Goal: Contribute content: Contribute content

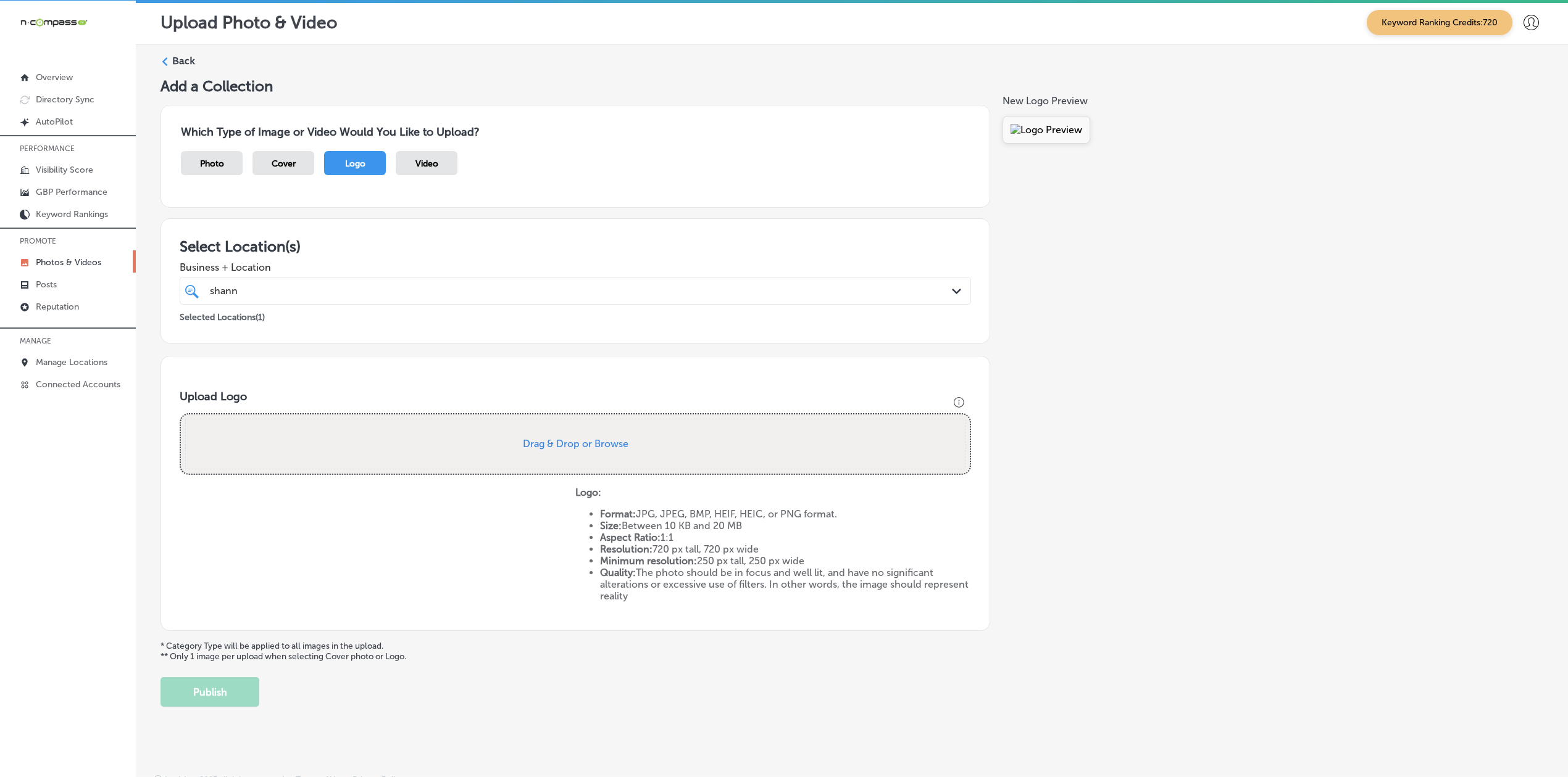
scroll to position [13, 0]
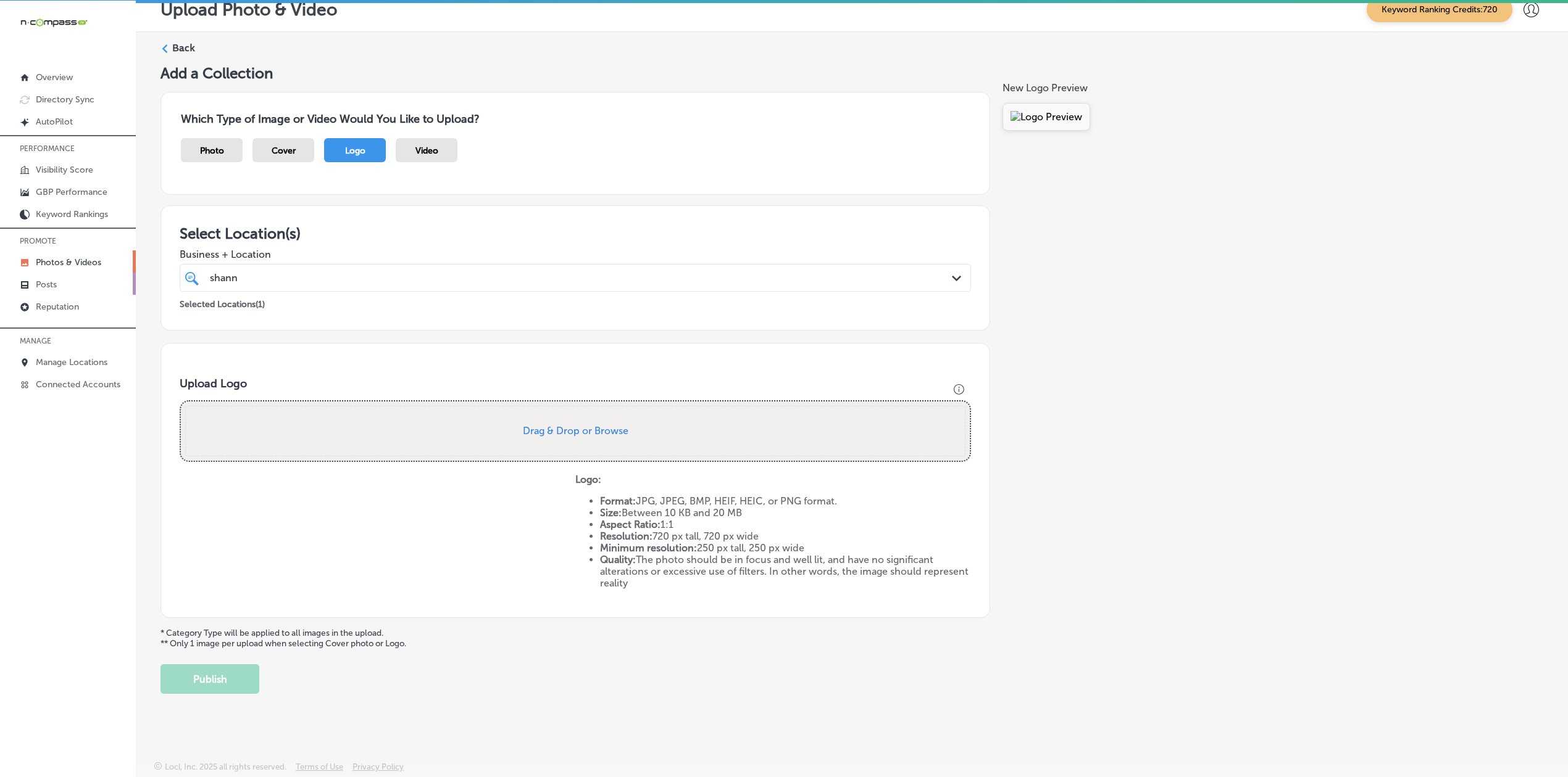
click at [64, 290] on link "Posts" at bounding box center [68, 284] width 136 height 22
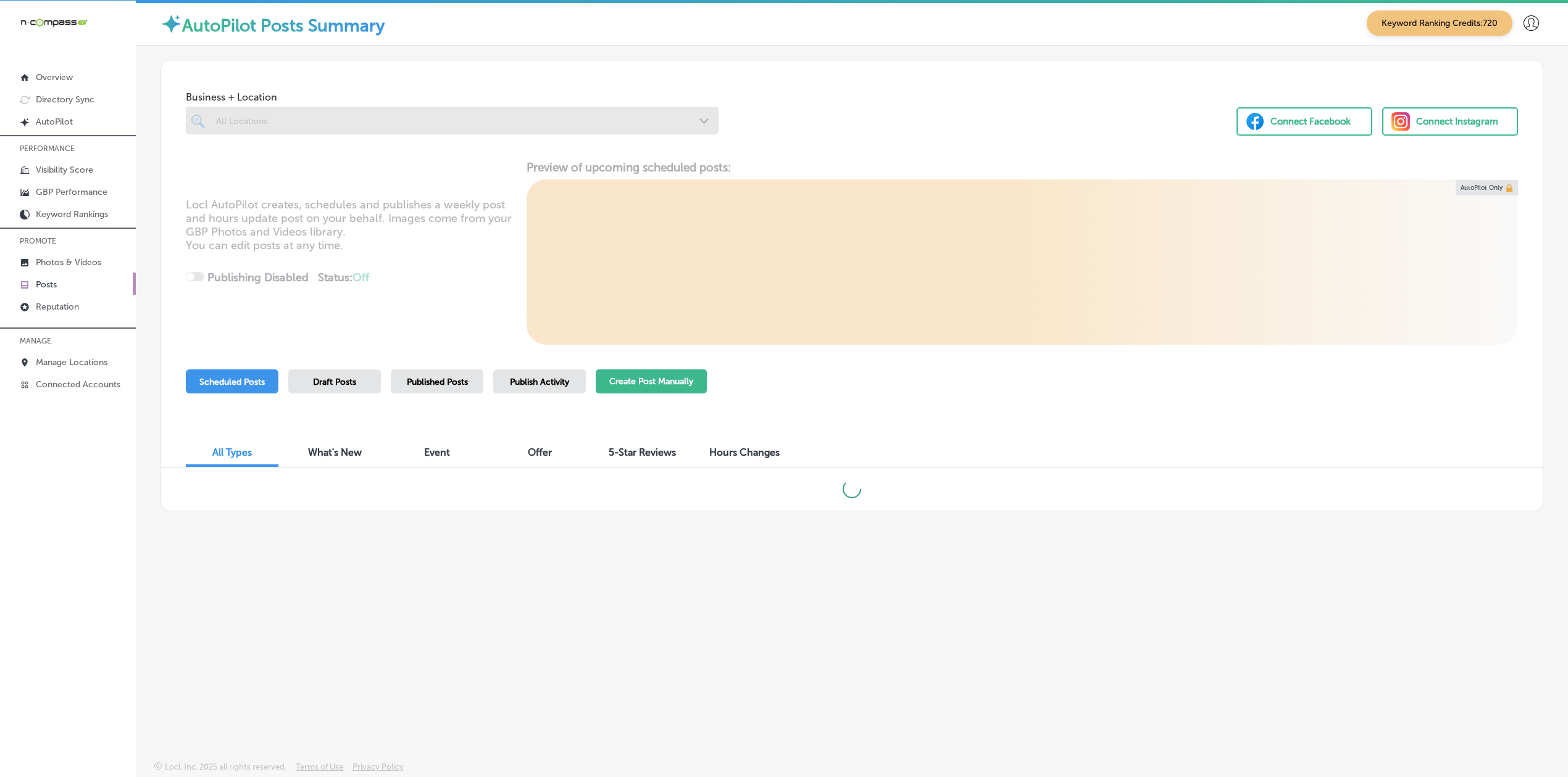
click at [609, 375] on button "Create Post Manually" at bounding box center [651, 381] width 111 height 24
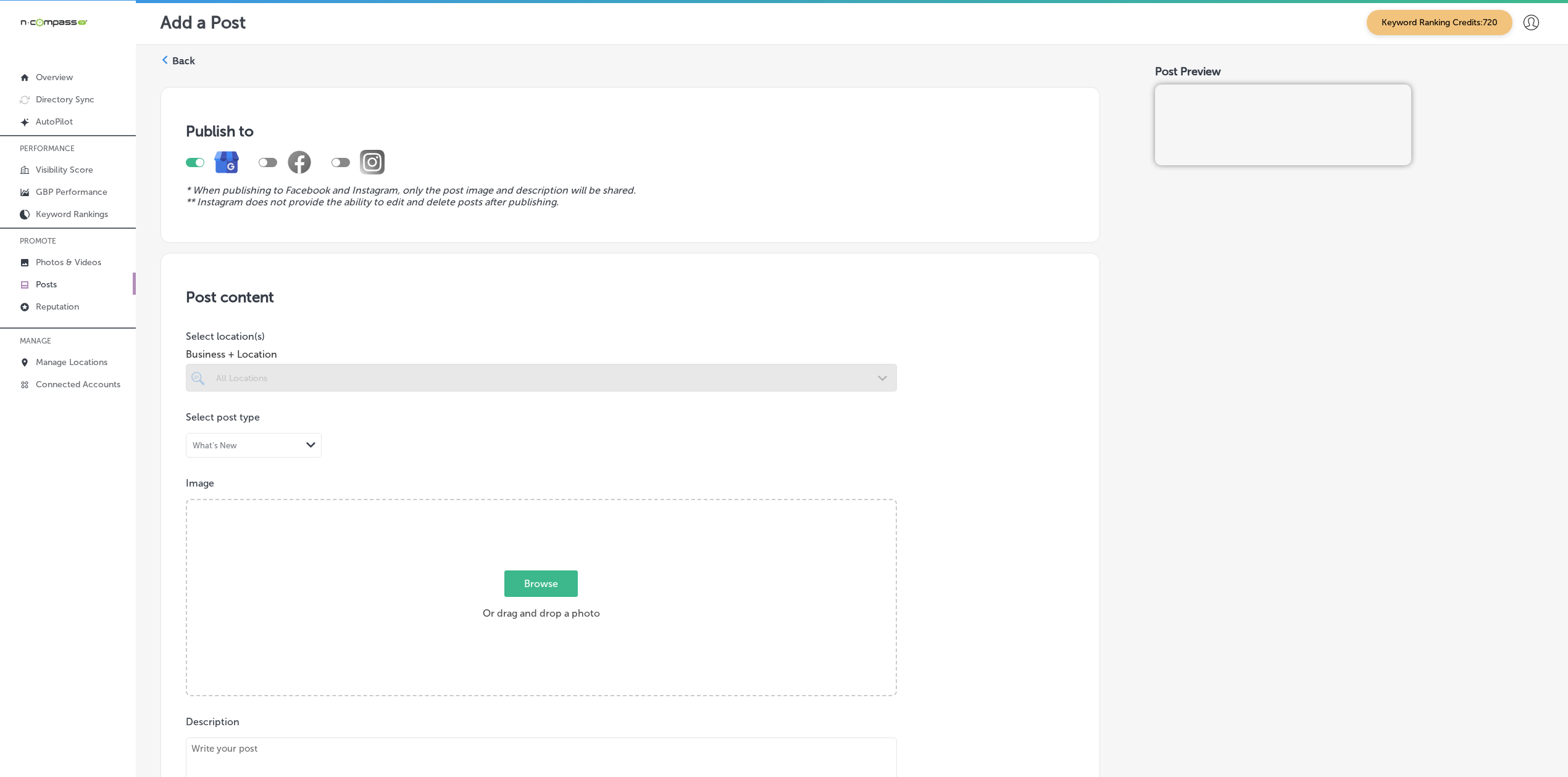
scroll to position [438, 0]
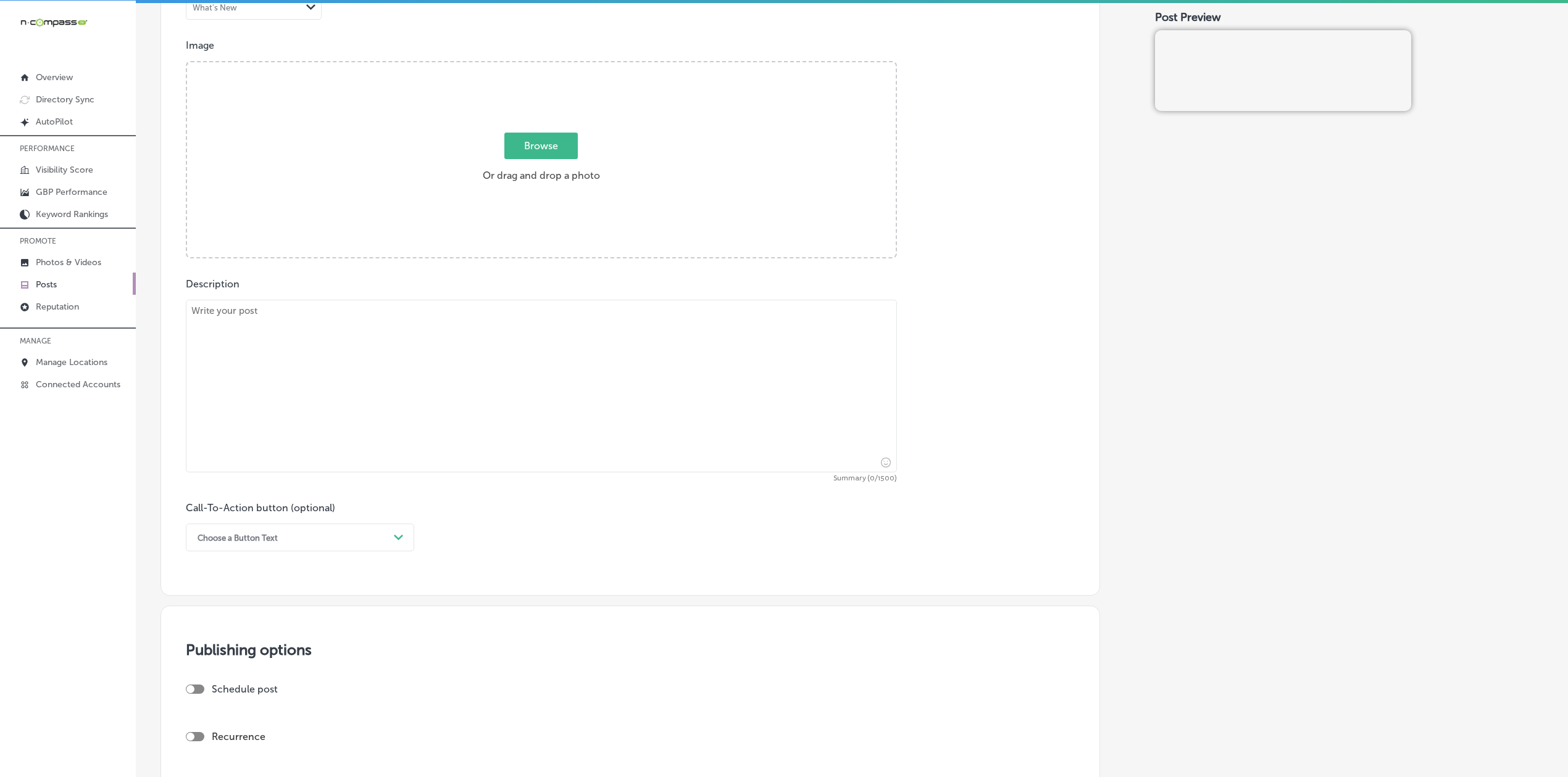
click at [433, 556] on div "Post content Select location(s) Business + Location All Locations Path Created …" at bounding box center [630, 206] width 939 height 781
click at [398, 407] on textarea at bounding box center [541, 386] width 711 height 172
paste textarea "Geofencing advertising services from Gateway Digital Media Group deliver target…"
type textarea "Geofencing advertising services from Gateway Digital Media Group deliver target…"
click at [570, 425] on textarea "To enrich screen reader interactions, please activate Accessibility in Grammarl…" at bounding box center [541, 386] width 711 height 172
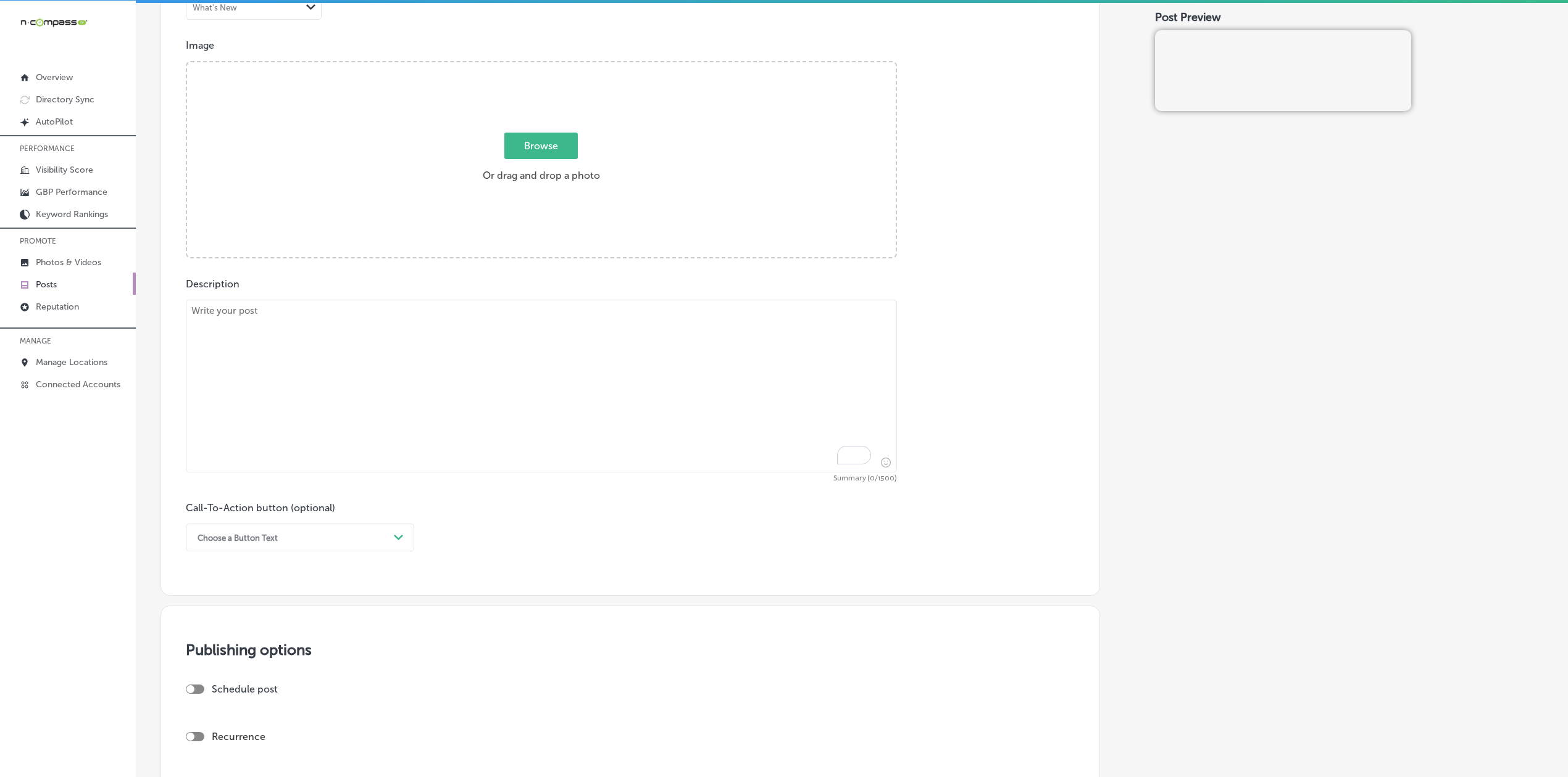
paste textarea "Gateway Digital Media Group proudly features NFuze Wellness, as a premier adver…"
type textarea "Gateway Digital Media Group proudly features NFuze Wellness, as a premier adver…"
paste textarea "Gateway Digital Media Group proudly features NFuze Wellness, as a premier adver…"
type textarea "Gateway Digital Media Group proudly features NFuze Wellness, as a premier adver…"
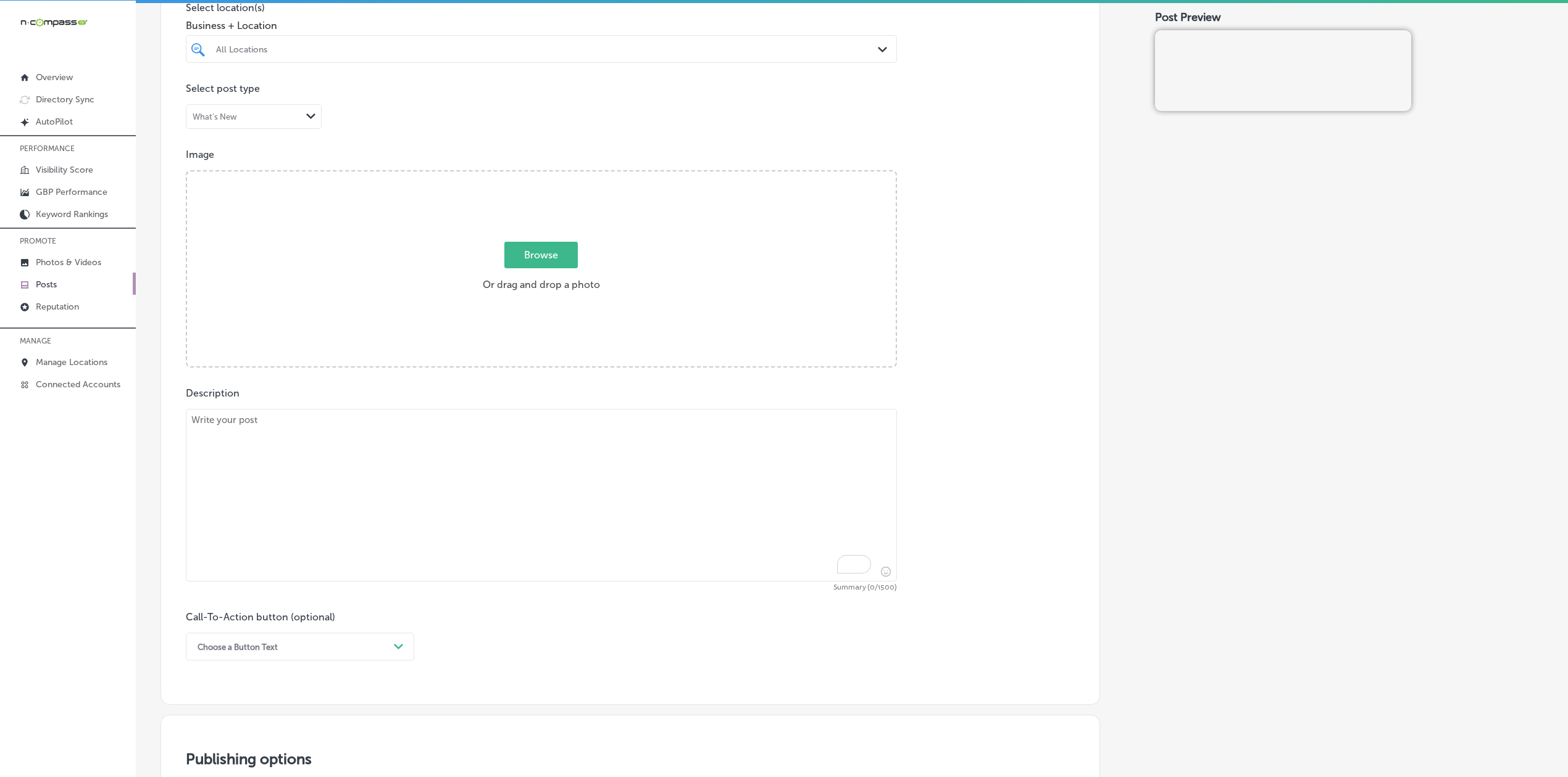
click at [312, 498] on textarea "To enrich screen reader interactions, please activate Accessibility in Grammarl…" at bounding box center [541, 495] width 711 height 172
paste textarea "Gateway Digital Media Group proudly features NFuze Wellness in [GEOGRAPHIC_DATA…"
type textarea "Gateway Digital Media Group proudly features NFuze Wellness in [GEOGRAPHIC_DATA…"
click at [407, 514] on textarea "To enrich screen reader interactions, please activate Accessibility in Grammarl…" at bounding box center [541, 495] width 711 height 172
paste textarea "Gateway Digital Media Group proudly features NFuze Wellness in [GEOGRAPHIC_DATA…"
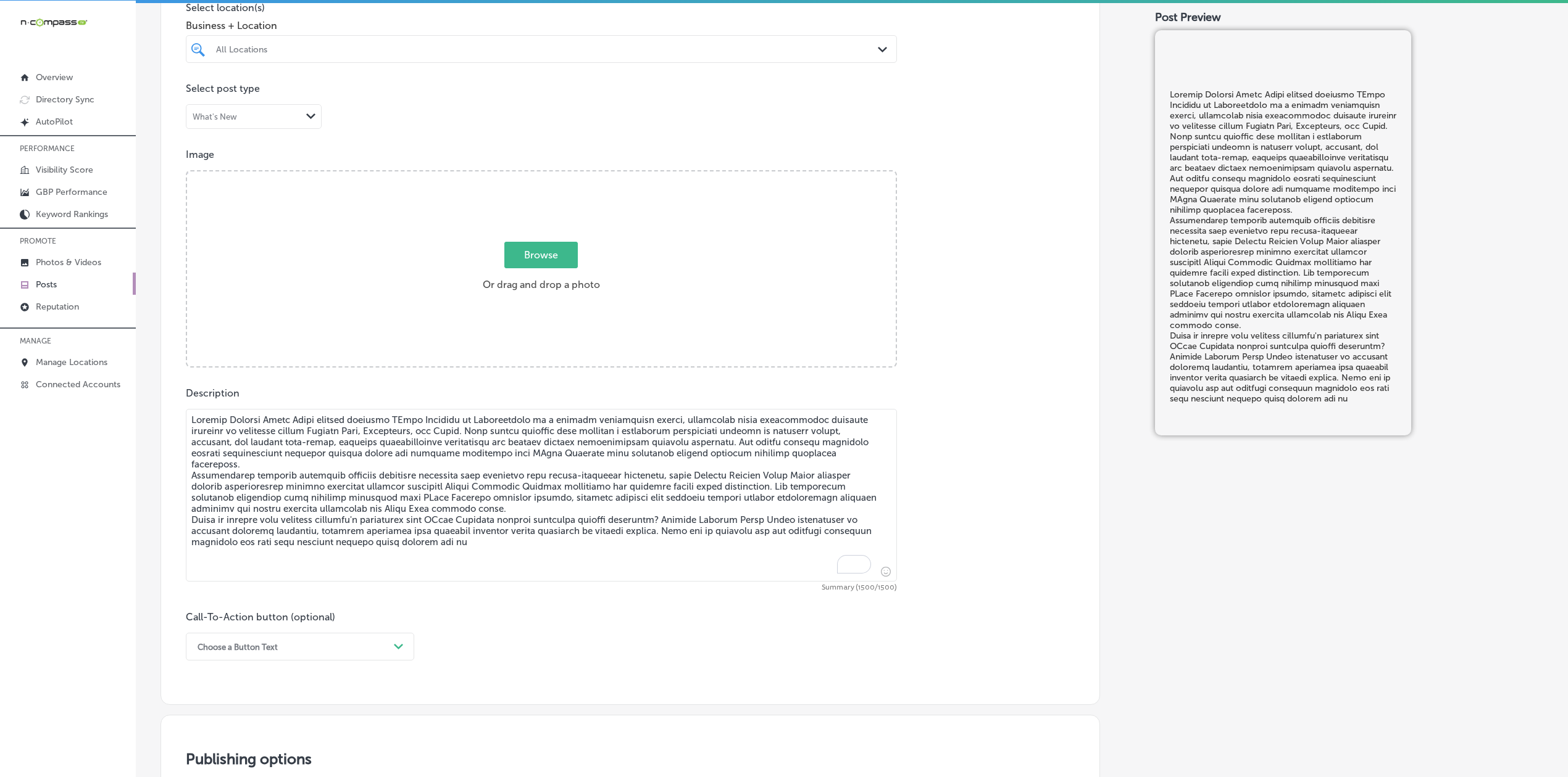
click at [327, 471] on textarea "To enrich screen reader interactions, please activate Accessibility in Grammarl…" at bounding box center [541, 495] width 711 height 172
click at [505, 505] on textarea "To enrich screen reader interactions, please activate Accessibility in Grammarl…" at bounding box center [541, 495] width 711 height 172
click at [294, 425] on textarea "To enrich screen reader interactions, please activate Accessibility in Grammarl…" at bounding box center [541, 495] width 711 height 172
paste textarea ". This expert wellness team provides a supportive environment focused on holist…"
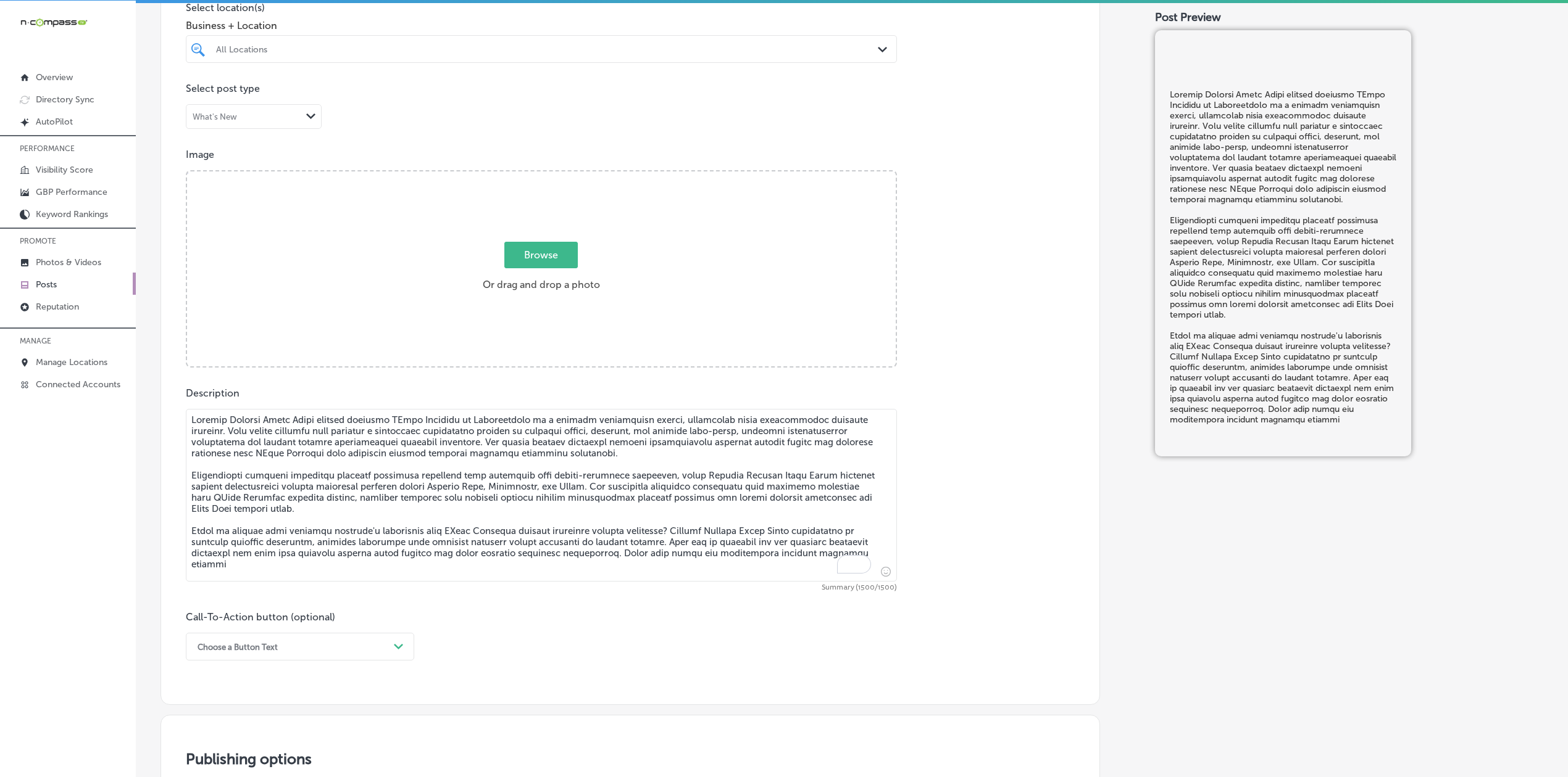
click at [303, 522] on textarea "To enrich screen reader interactions, please activate Accessibility in Grammarl…" at bounding box center [541, 495] width 711 height 172
paste textarea "."
type textarea "Gateway Digital Media Group proudly features NFuze Wellness in [GEOGRAPHIC_DATA…"
click at [299, 522] on textarea "To enrich screen reader interactions, please activate Accessibility in Grammarl…" at bounding box center [541, 495] width 711 height 172
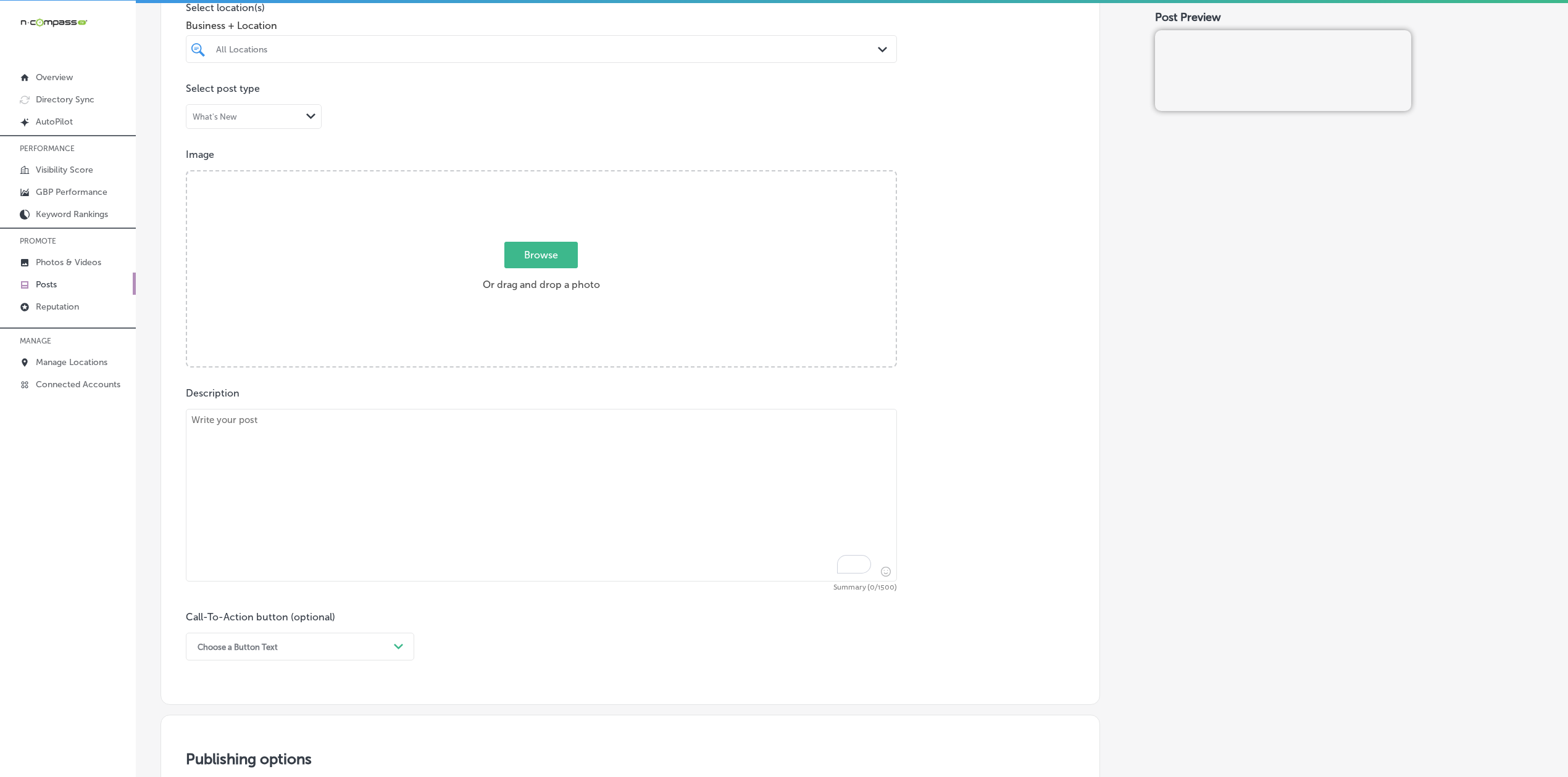
click at [236, 516] on textarea "To enrich screen reader interactions, please activate Accessibility in Grammarl…" at bounding box center [541, 495] width 711 height 172
paste textarea "Gateway Digital Media Group showcases [PERSON_NAME][GEOGRAPHIC_DATA] in [GEOGRA…"
type textarea "Gateway Digital Media Group showcases [PERSON_NAME][GEOGRAPHIC_DATA] in [GEOGRA…"
click at [299, 503] on textarea "To enrich screen reader interactions, please activate Accessibility in Grammarl…" at bounding box center [541, 495] width 711 height 172
paste textarea "Gateway Digital Media Group showcases [PERSON_NAME][GEOGRAPHIC_DATA] in [GEOGRA…"
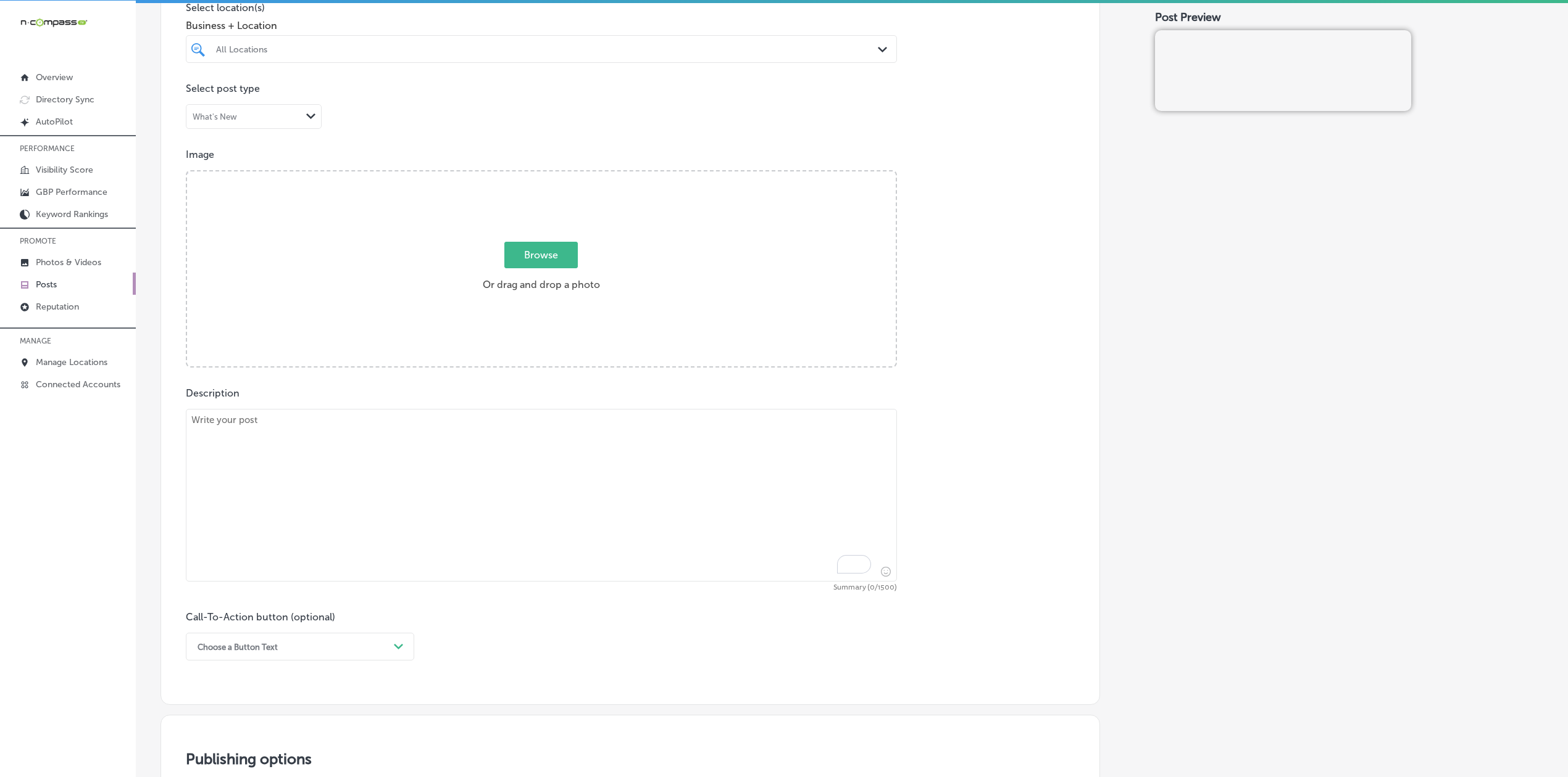
type textarea "Gateway Digital Media Group showcases [PERSON_NAME][GEOGRAPHIC_DATA] in [GEOGRA…"
click at [227, 492] on textarea "To enrich screen reader interactions, please activate Accessibility in Grammarl…" at bounding box center [541, 495] width 711 height 172
paste textarea "Gateway Digital Media Group showcases [PERSON_NAME][GEOGRAPHIC_DATA] in [GEOGRA…"
type textarea "Gateway Digital Media Group showcases [PERSON_NAME][GEOGRAPHIC_DATA] in [GEOGRA…"
click at [263, 527] on textarea "To enrich screen reader interactions, please activate Accessibility in Grammarl…" at bounding box center [541, 495] width 711 height 172
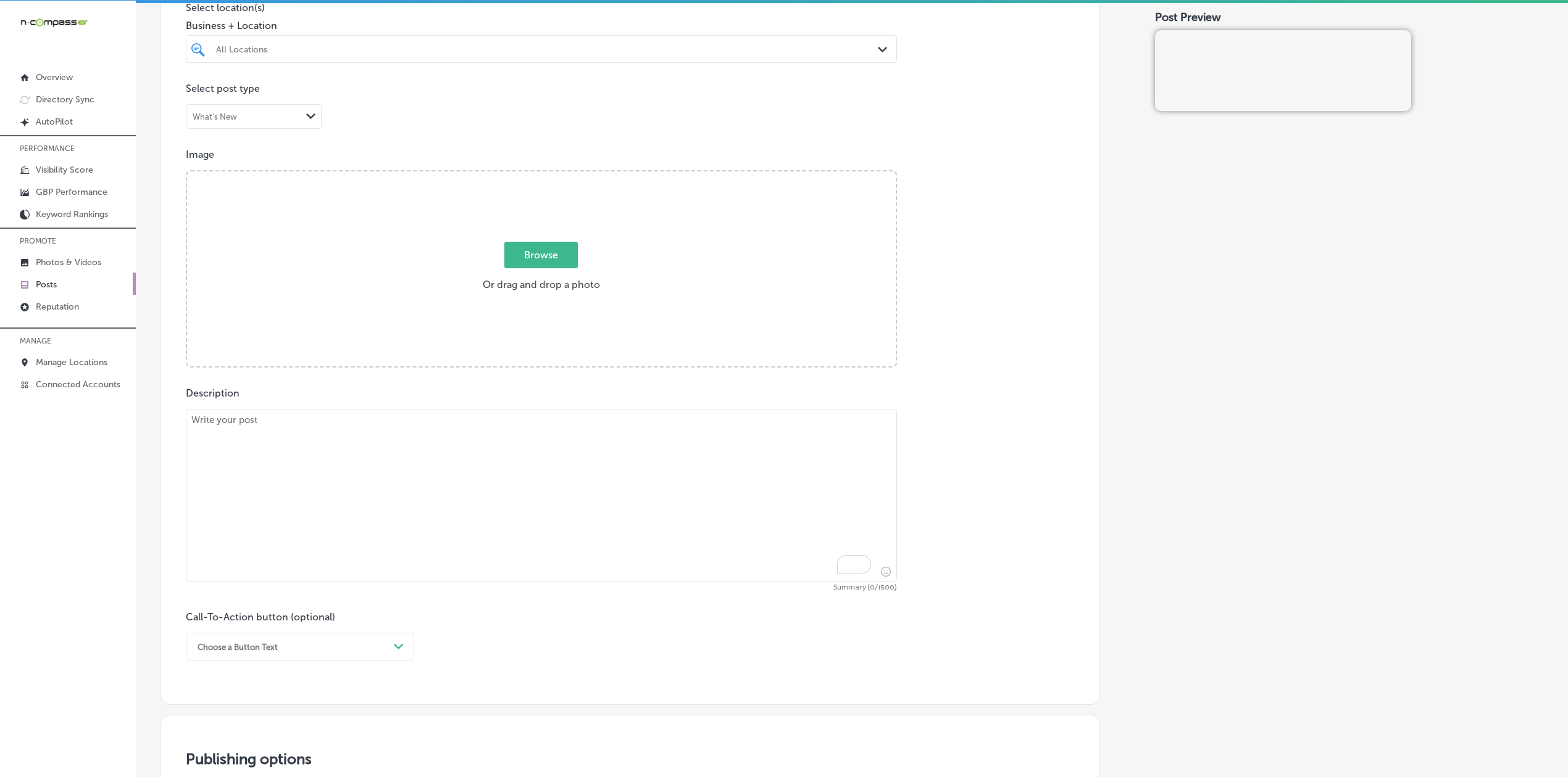
paste textarea "Gateway Digital Media Group showcases [PERSON_NAME][GEOGRAPHIC_DATA] in [GEOGRA…"
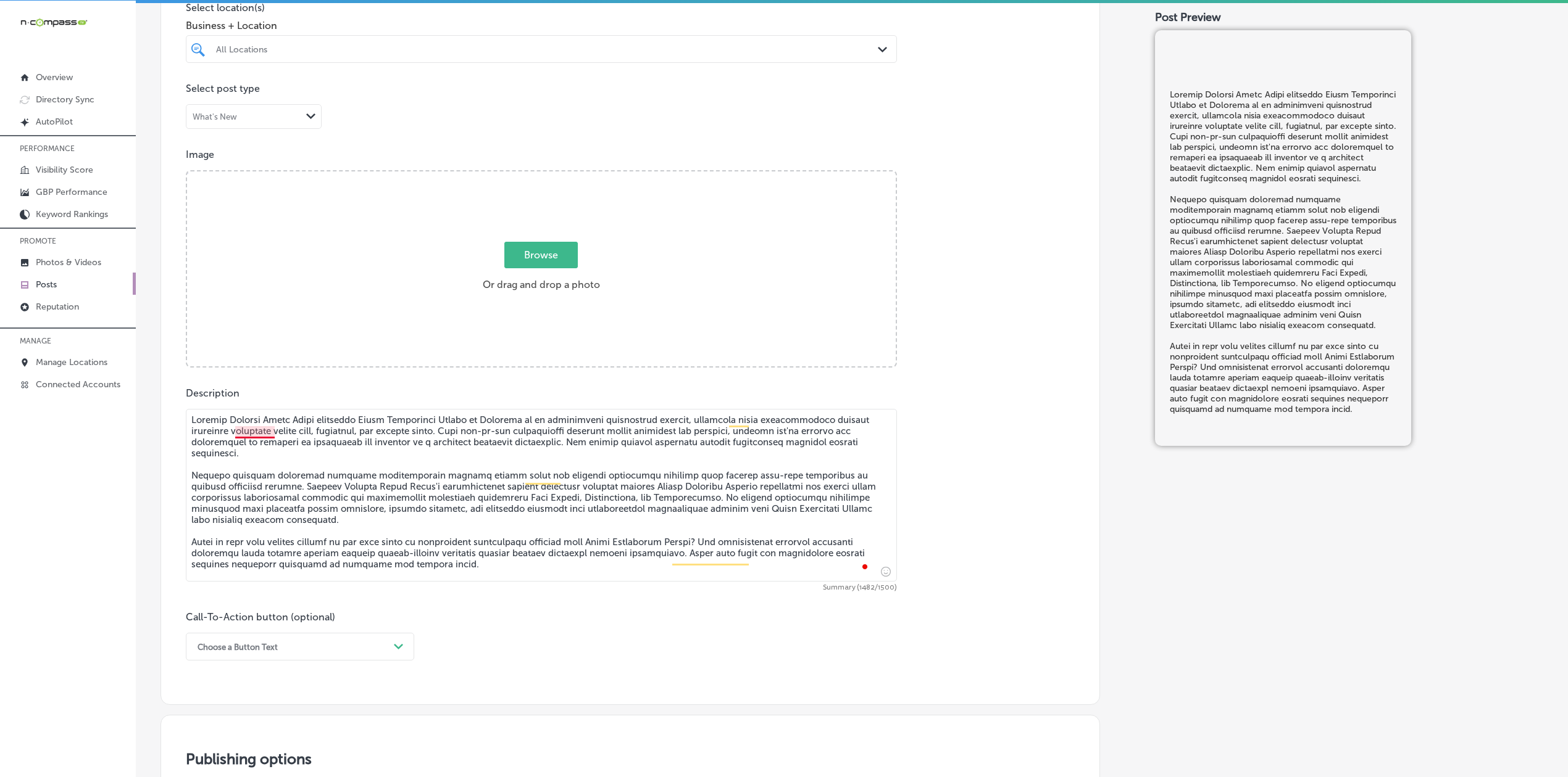
click at [261, 430] on textarea "To enrich screen reader interactions, please activate Accessibility in Grammarl…" at bounding box center [541, 495] width 711 height 172
type textarea "Gateway Digital Media Group showcases [PERSON_NAME][GEOGRAPHIC_DATA] in [GEOGRA…"
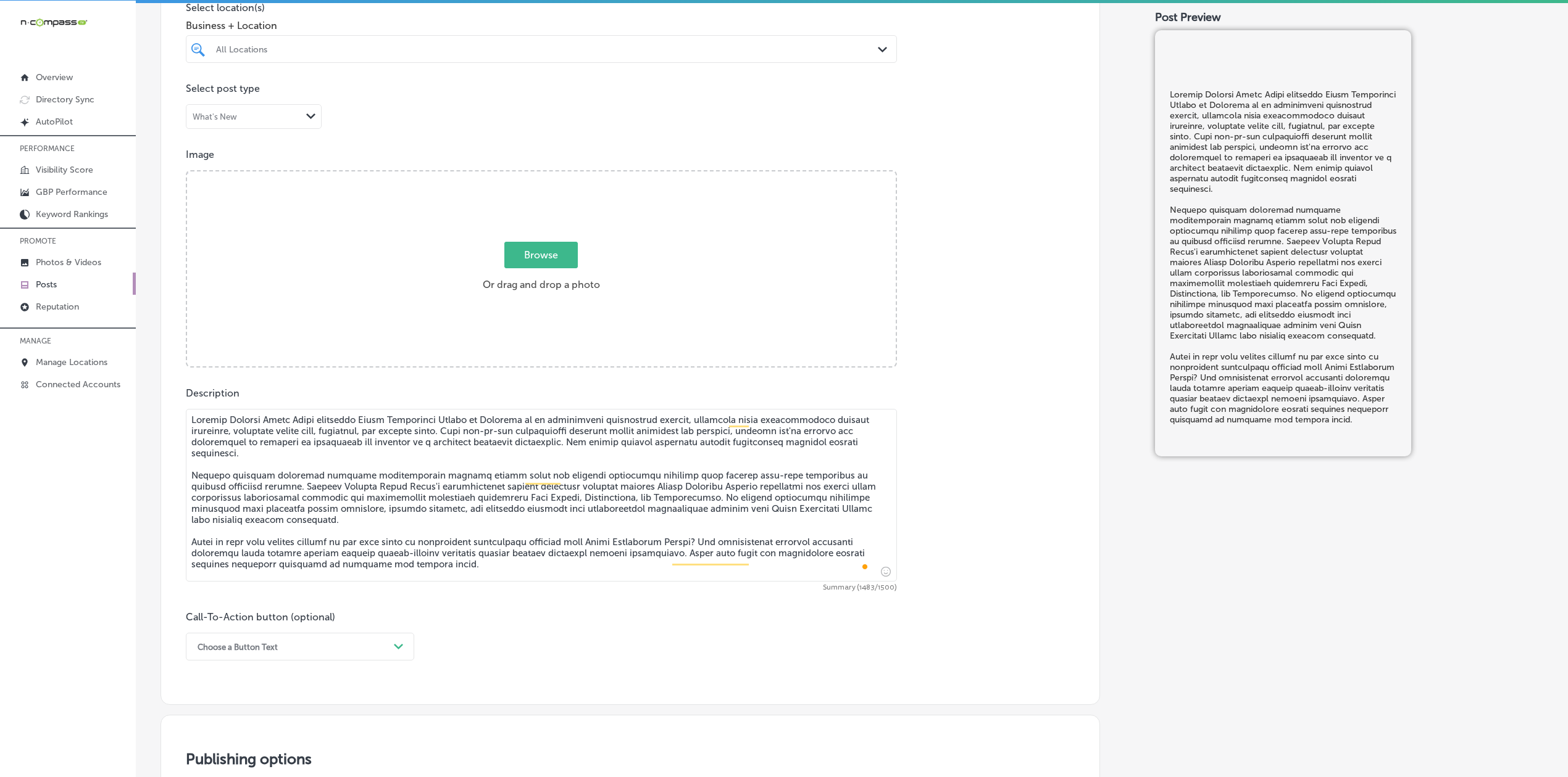
click at [261, 455] on textarea "To enrich screen reader interactions, please activate Accessibility in Grammarl…" at bounding box center [541, 495] width 711 height 172
click at [410, 477] on textarea "To enrich screen reader interactions, please activate Accessibility in Grammarl…" at bounding box center [541, 495] width 711 height 172
type textarea "Gateway Digital Media Group showcases [PERSON_NAME][GEOGRAPHIC_DATA] in [GEOGRA…"
click at [295, 468] on textarea "To enrich screen reader interactions, please activate Accessibility in Grammarl…" at bounding box center [541, 495] width 711 height 172
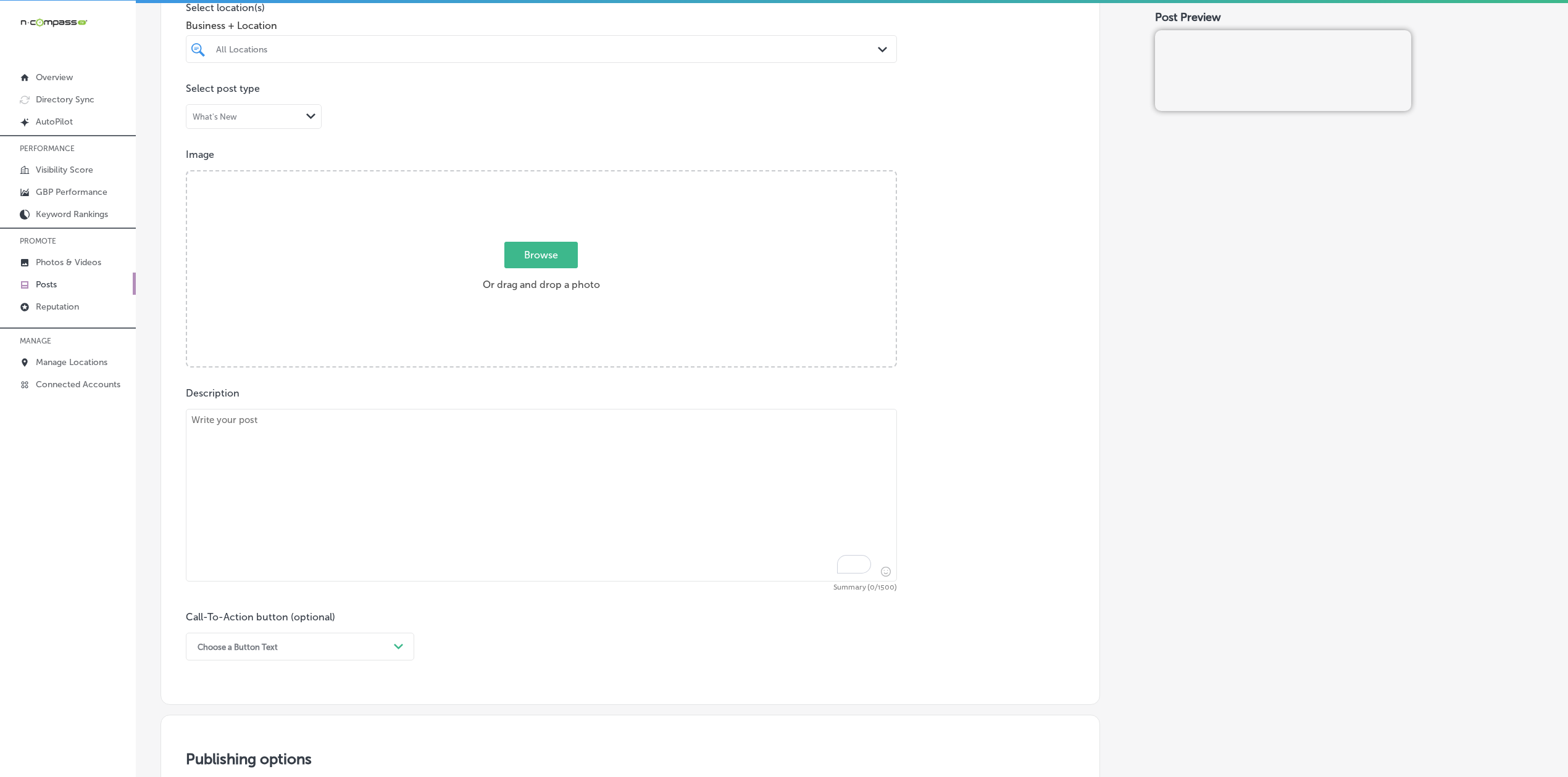
click at [902, 590] on div "Description Summary (0/1500) Call-To-Action button (optional) Choose a Button T…" at bounding box center [630, 524] width 889 height 274
click at [879, 586] on span "Summary (0/1500)" at bounding box center [541, 588] width 711 height 7
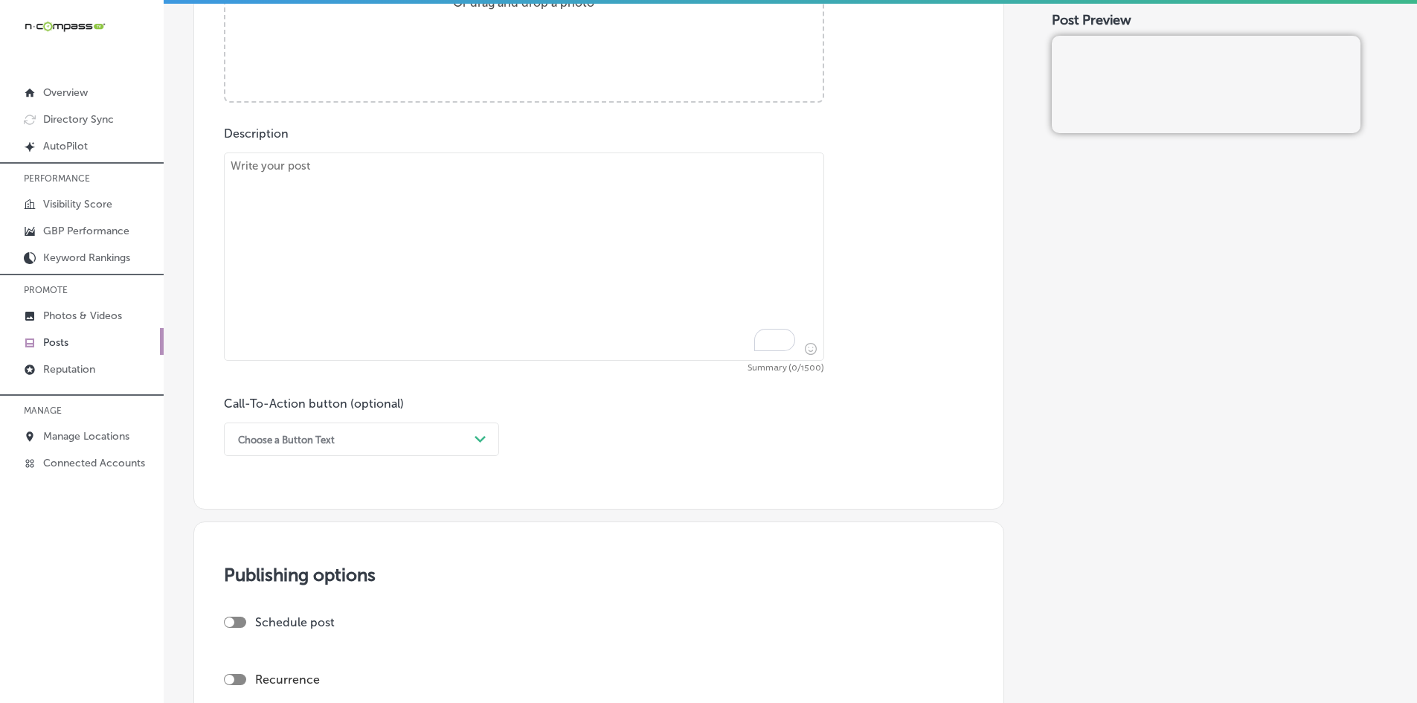
scroll to position [793, 0]
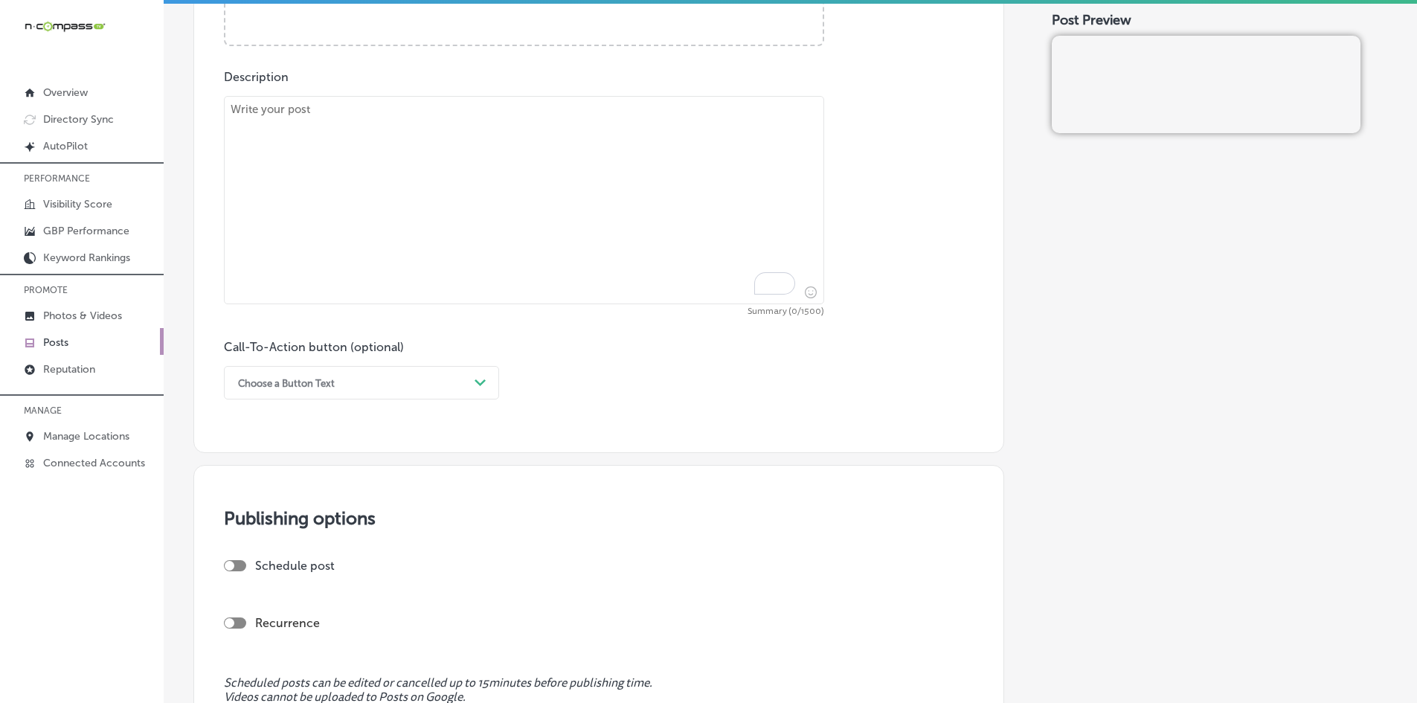
click at [323, 240] on textarea "To enrich screen reader interactions, please activate Accessibility in Grammarl…" at bounding box center [524, 200] width 600 height 208
paste textarea "Gateway Digital Media Group proudly features [PERSON_NAME] Car Care as one of o…"
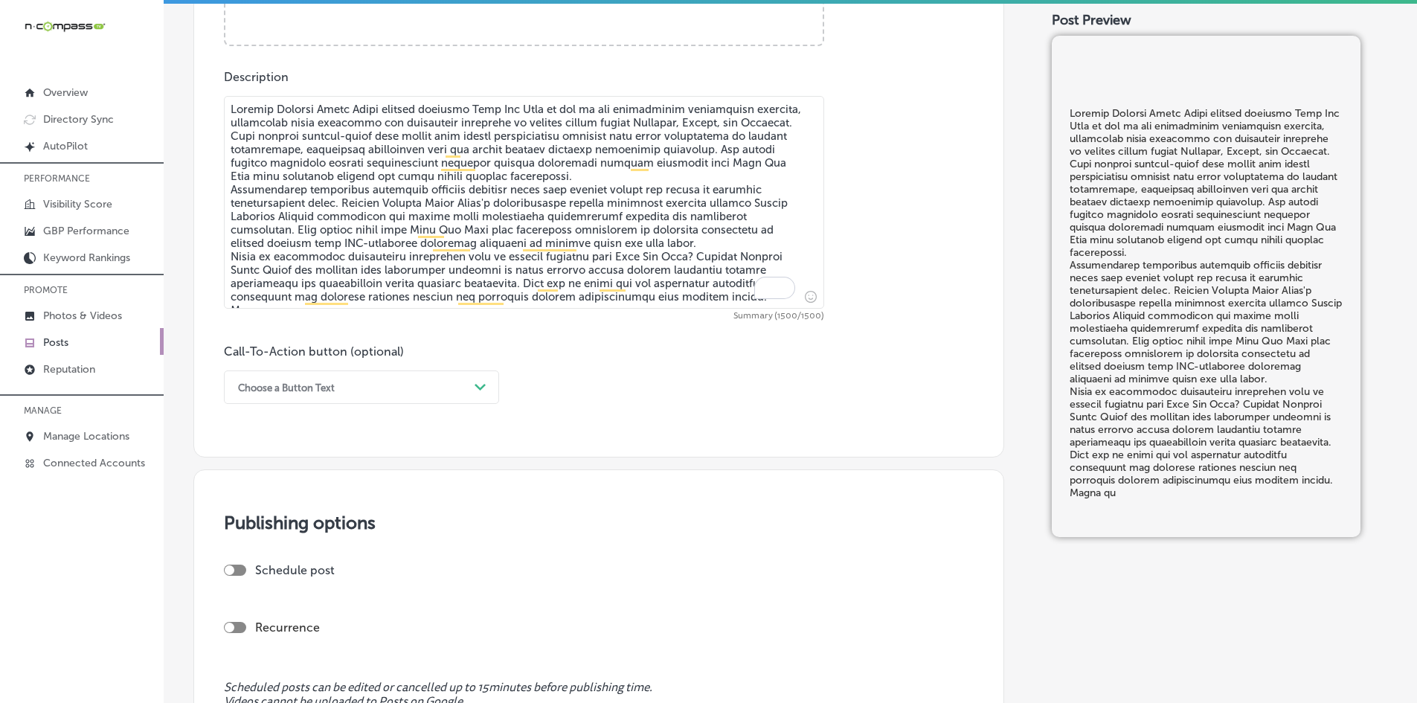
click at [594, 237] on textarea "To enrich screen reader interactions, please activate Accessibility in Grammarl…" at bounding box center [524, 202] width 600 height 213
click at [580, 264] on textarea "To enrich screen reader interactions, please activate Accessibility in Grammarl…" at bounding box center [524, 202] width 600 height 213
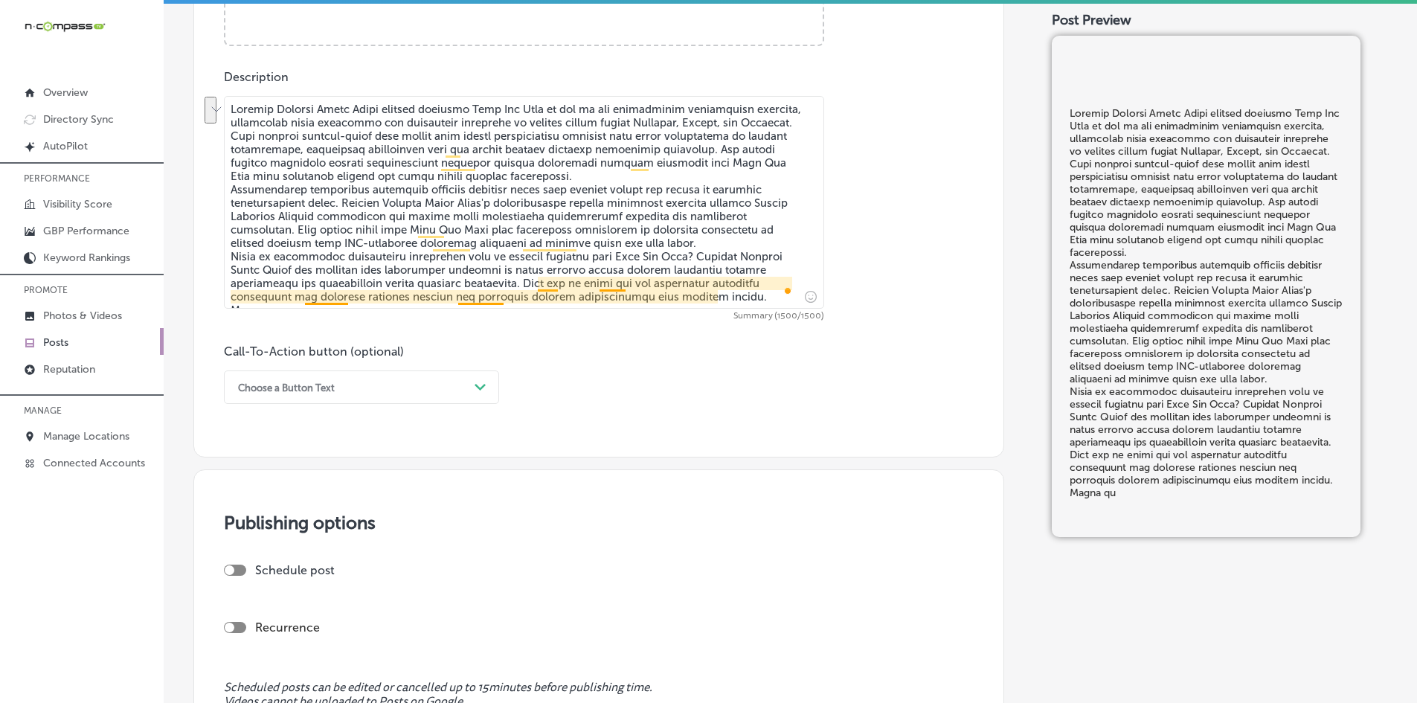
drag, startPoint x: 687, startPoint y: 257, endPoint x: 547, endPoint y: 278, distance: 141.4
click at [547, 278] on textarea "To enrich screen reader interactions, please activate Accessibility in Grammarl…" at bounding box center [524, 202] width 600 height 213
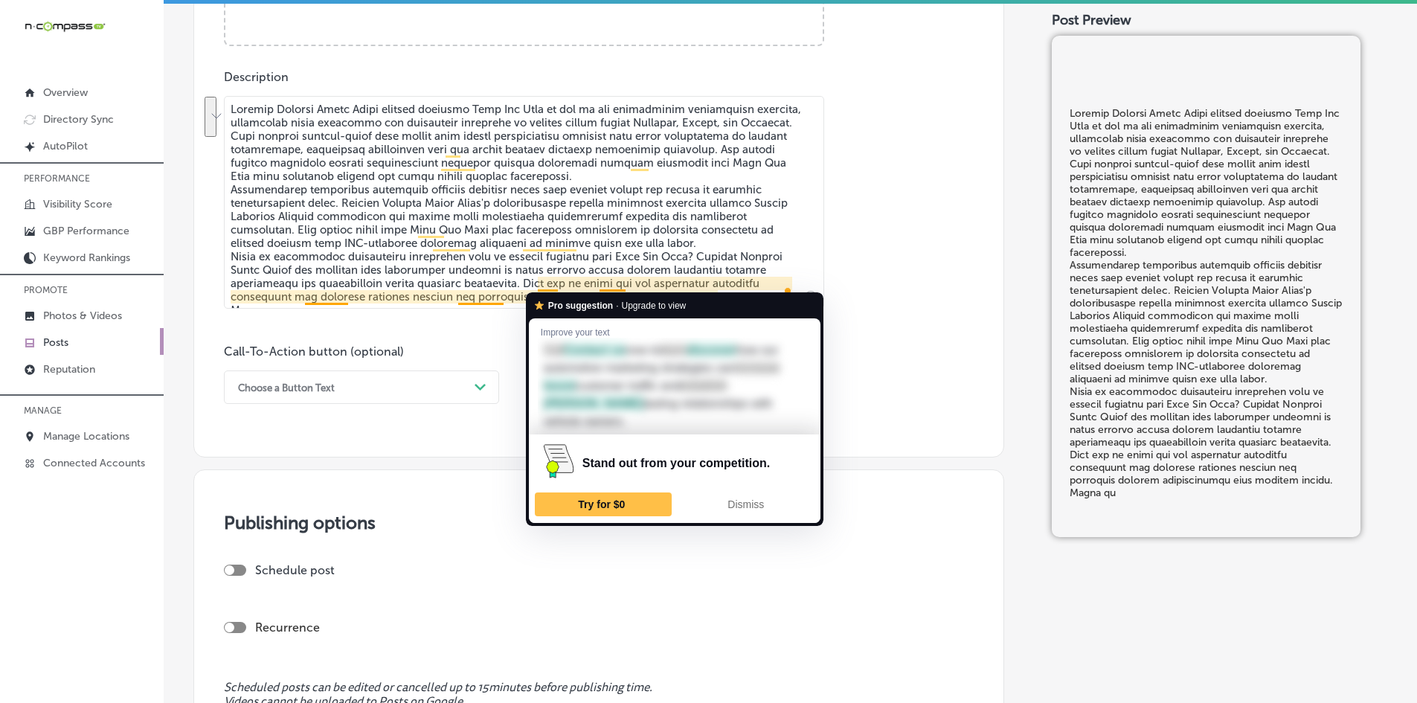
click at [646, 281] on textarea "To enrich screen reader interactions, please activate Accessibility in Grammarl…" at bounding box center [524, 202] width 600 height 213
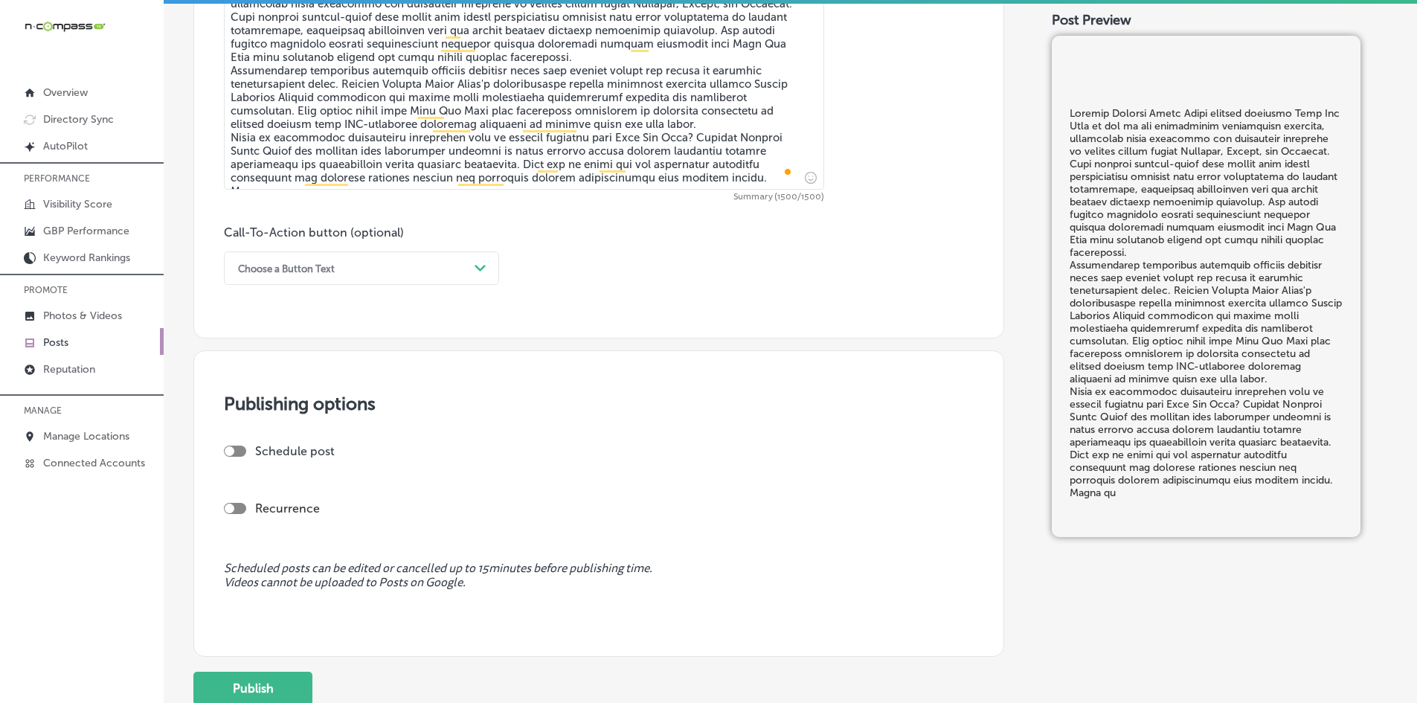
scroll to position [732, 0]
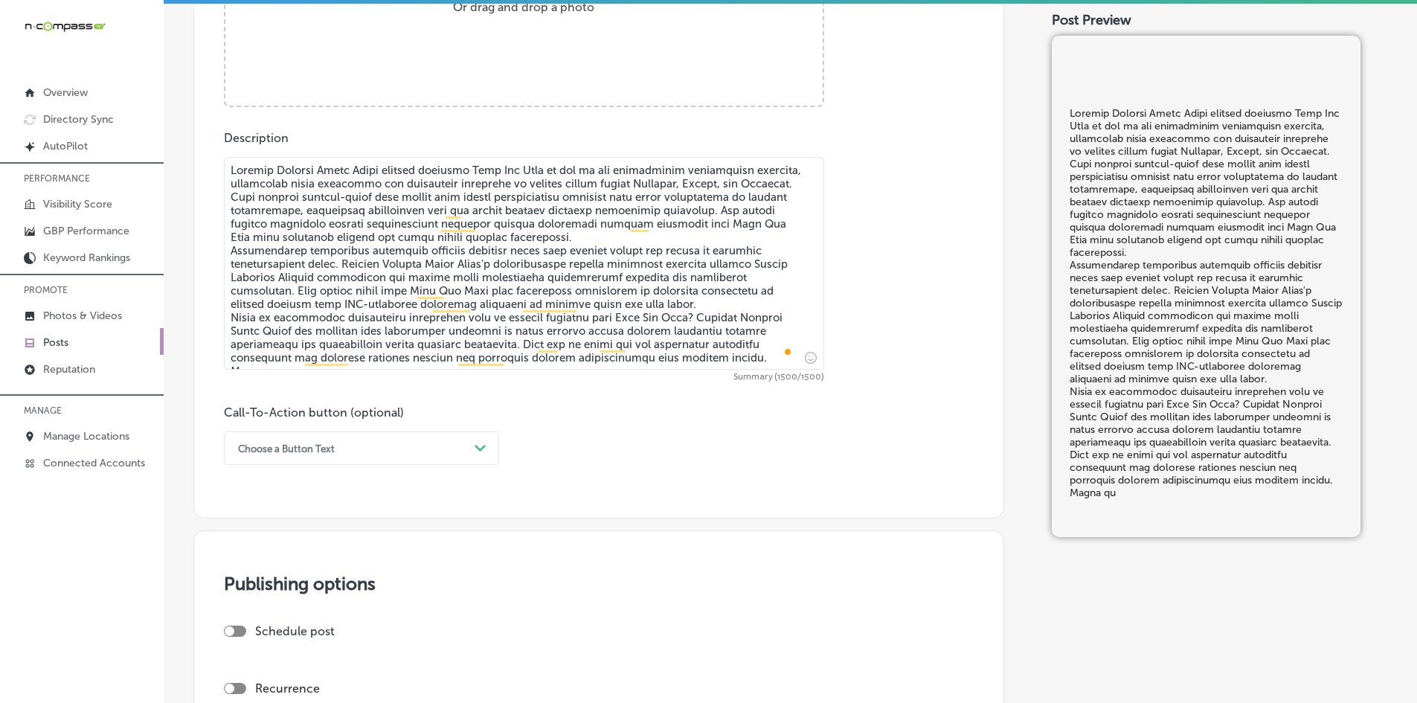
click at [557, 272] on textarea "To enrich screen reader interactions, please activate Accessibility in Grammarl…" at bounding box center [524, 263] width 600 height 213
click at [334, 290] on textarea "To enrich screen reader interactions, please activate Accessibility in Grammarl…" at bounding box center [524, 263] width 600 height 213
paste textarea ". This trusted veteran-owned auto repair shop offers comprehensive services fro…"
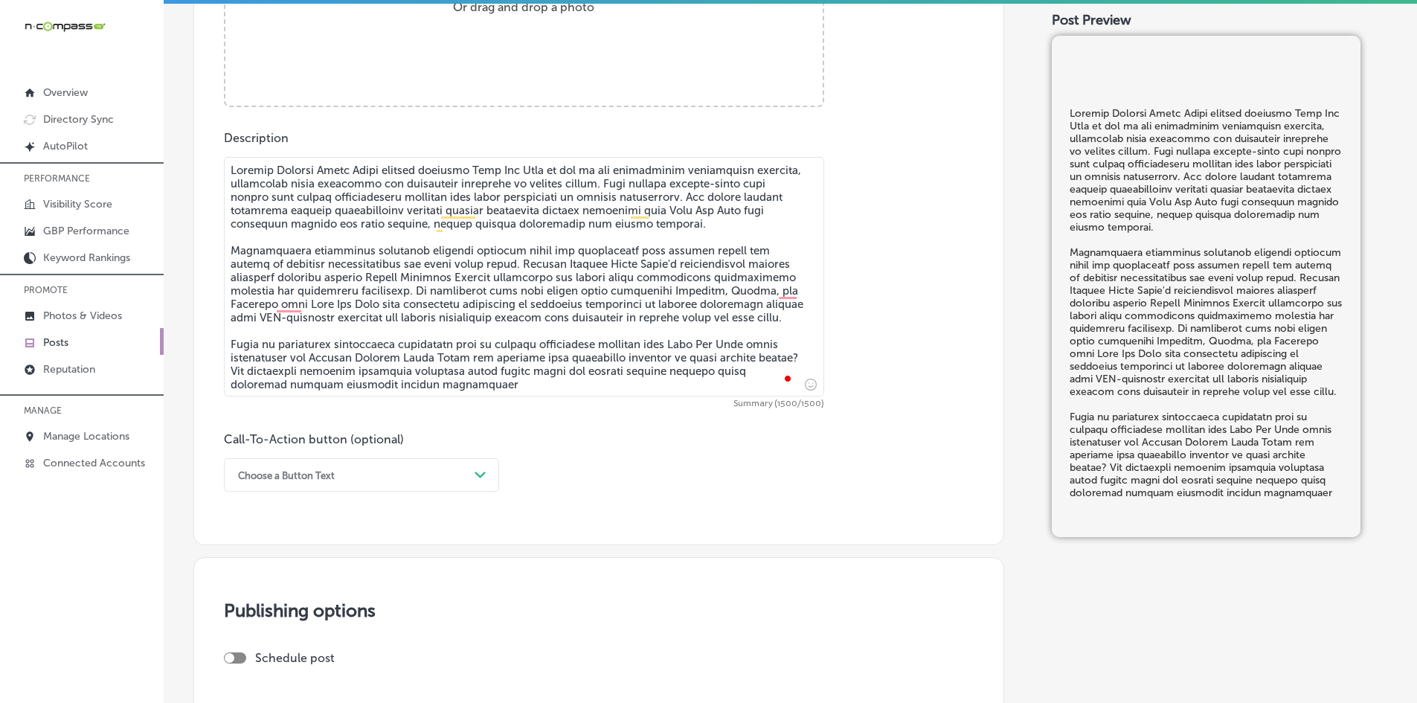
click at [286, 330] on textarea "To enrich screen reader interactions, please activate Accessibility in Grammarl…" at bounding box center [524, 277] width 600 height 240
paste textarea ". Ready to experience exceptional automotive care at trusted advertising partne…"
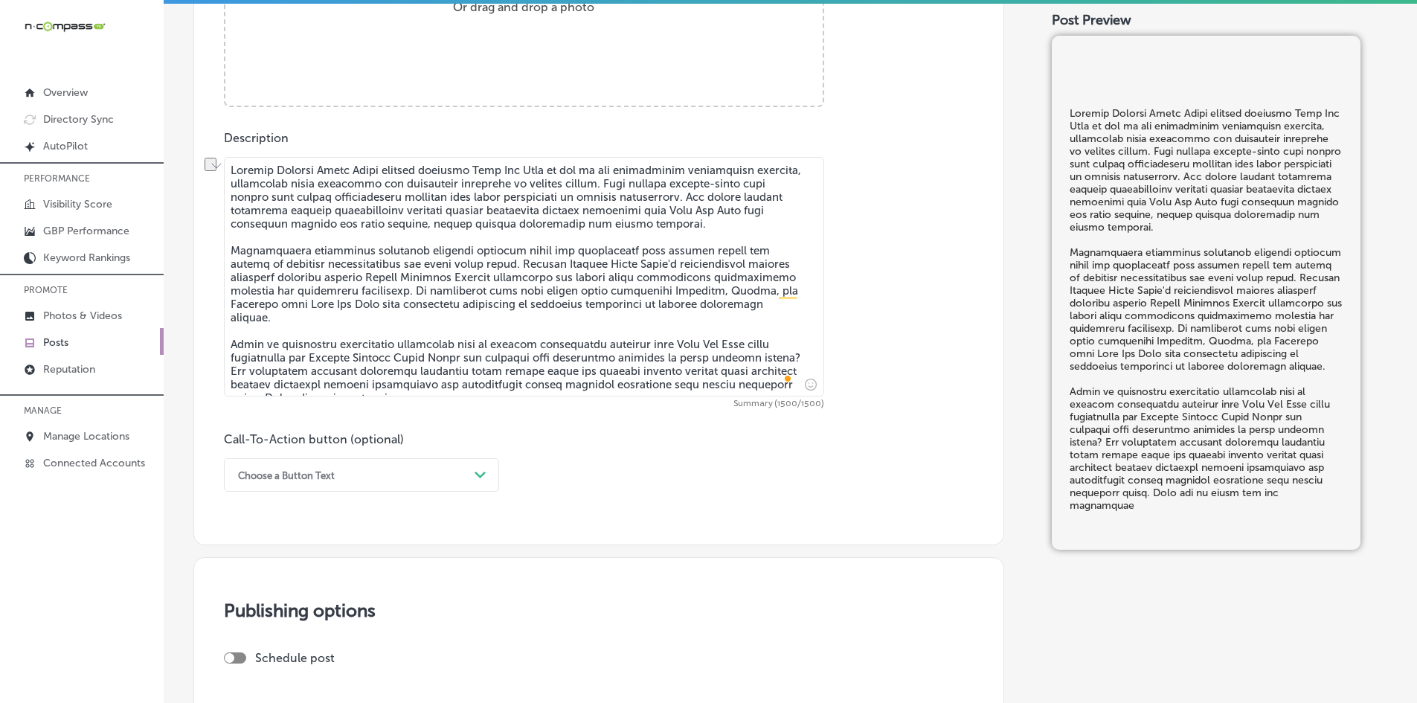
drag, startPoint x: 416, startPoint y: 383, endPoint x: 519, endPoint y: 385, distance: 103.4
click at [519, 385] on textarea "To enrich screen reader interactions, please activate Accessibility in Grammarl…" at bounding box center [524, 277] width 600 height 240
type textarea "Gateway Digital Media Group proudly features [PERSON_NAME] Care as one of our o…"
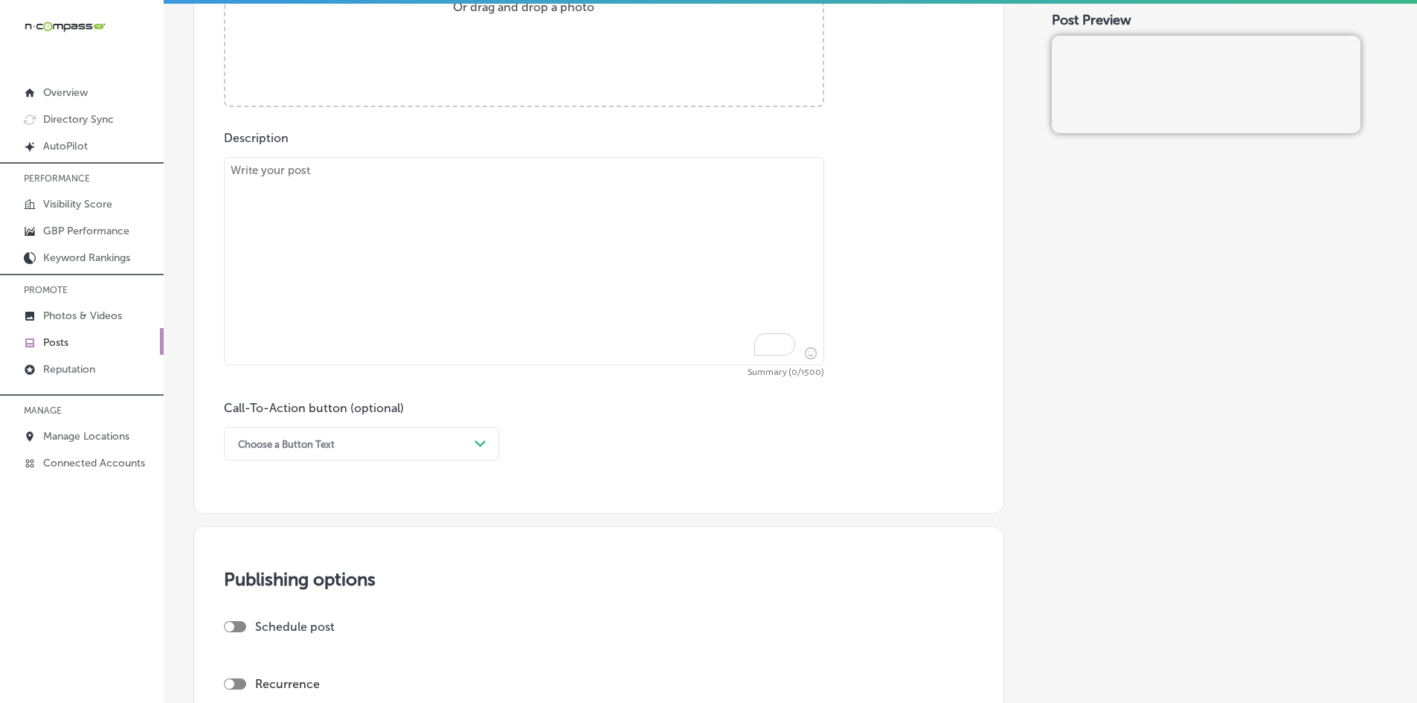
click at [410, 315] on textarea "To enrich screen reader interactions, please activate Accessibility in Grammarl…" at bounding box center [524, 261] width 600 height 208
paste textarea "Gateway Digital Media Group proudly features The Hut Sports Bar & Grill in [PER…"
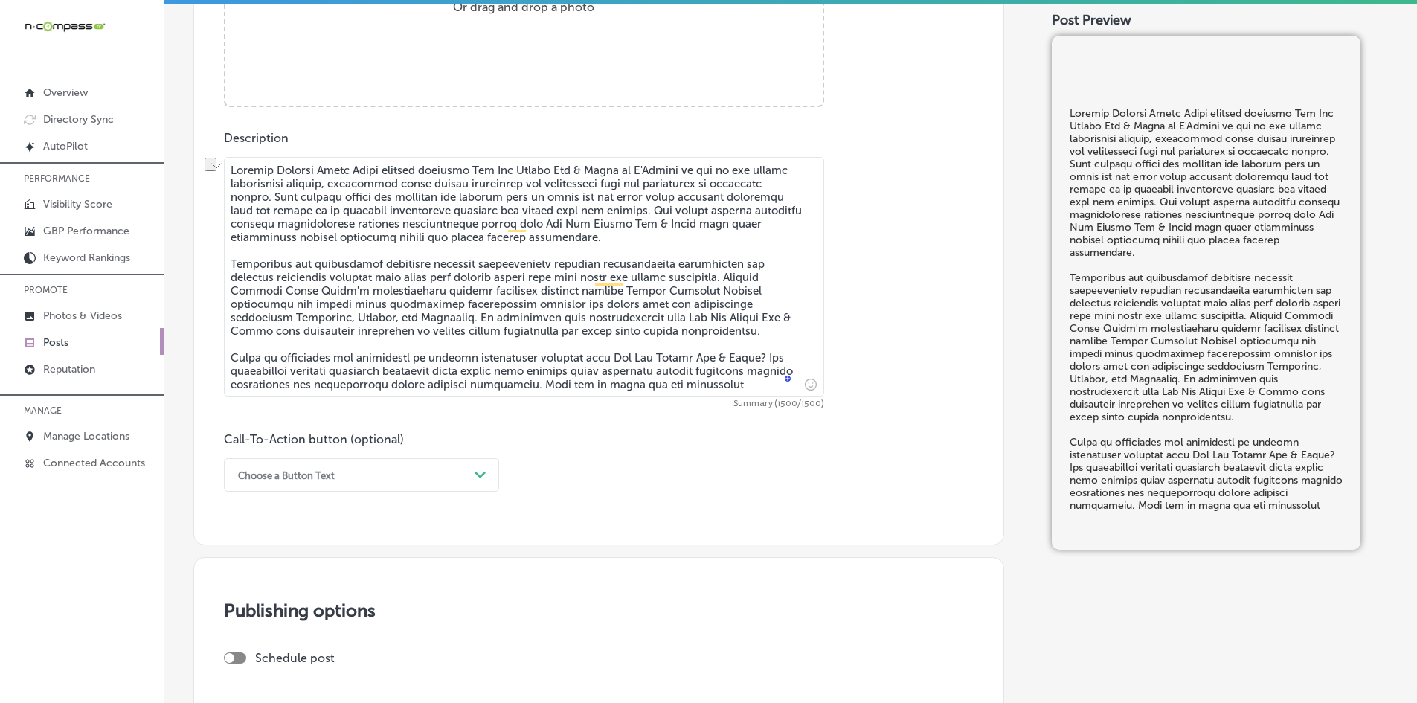
drag, startPoint x: 629, startPoint y: 386, endPoint x: 733, endPoint y: 384, distance: 104.2
click at [733, 384] on textarea "To enrich screen reader interactions, please activate Accessibility in Grammarl…" at bounding box center [524, 277] width 600 height 240
click at [646, 323] on textarea "To enrich screen reader interactions, please activate Accessibility in Grammarl…" at bounding box center [524, 277] width 600 height 240
drag, startPoint x: 599, startPoint y: 291, endPoint x: 797, endPoint y: 286, distance: 198.0
click at [797, 286] on textarea "To enrich screen reader interactions, please activate Accessibility in Grammarl…" at bounding box center [524, 277] width 600 height 240
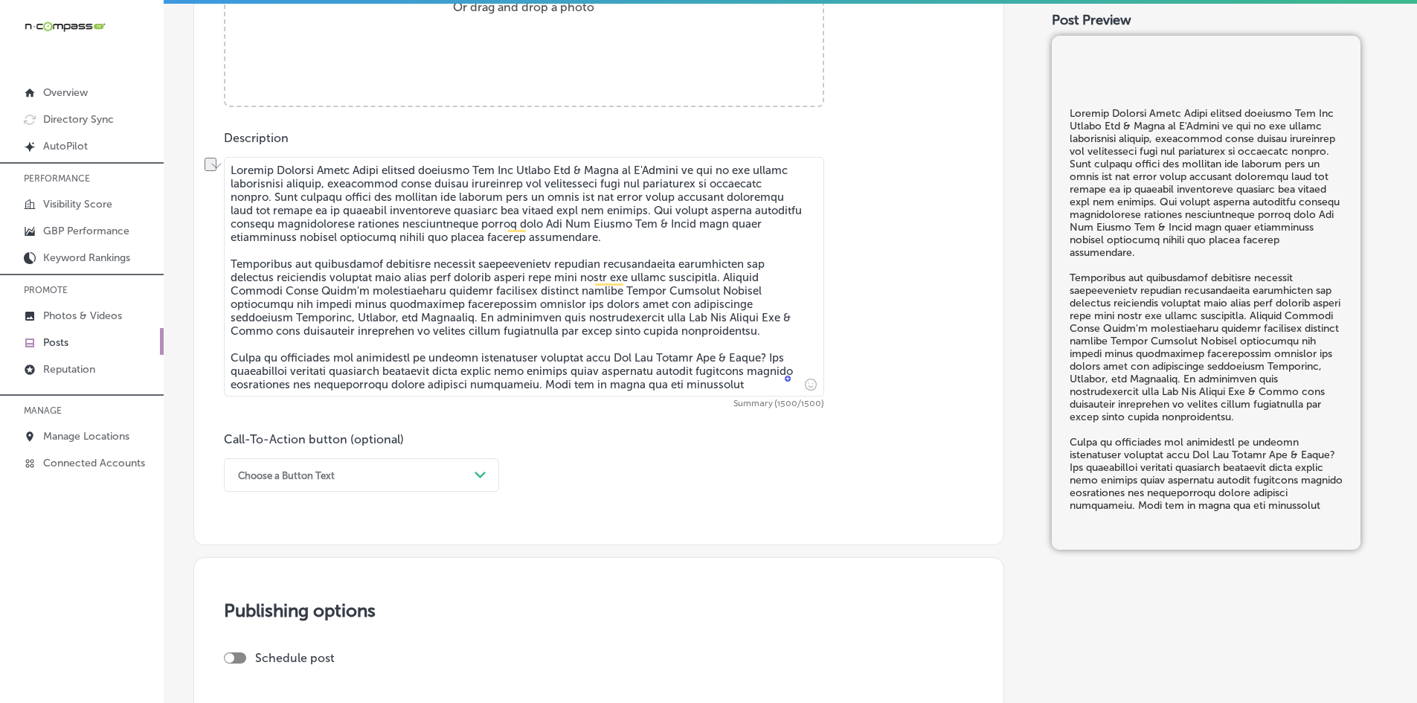
click at [411, 377] on textarea "To enrich screen reader interactions, please activate Accessibility in Grammarl…" at bounding box center [524, 277] width 600 height 240
paste textarea ". Our indoor digital billboard network strategically connects entertainment ven…"
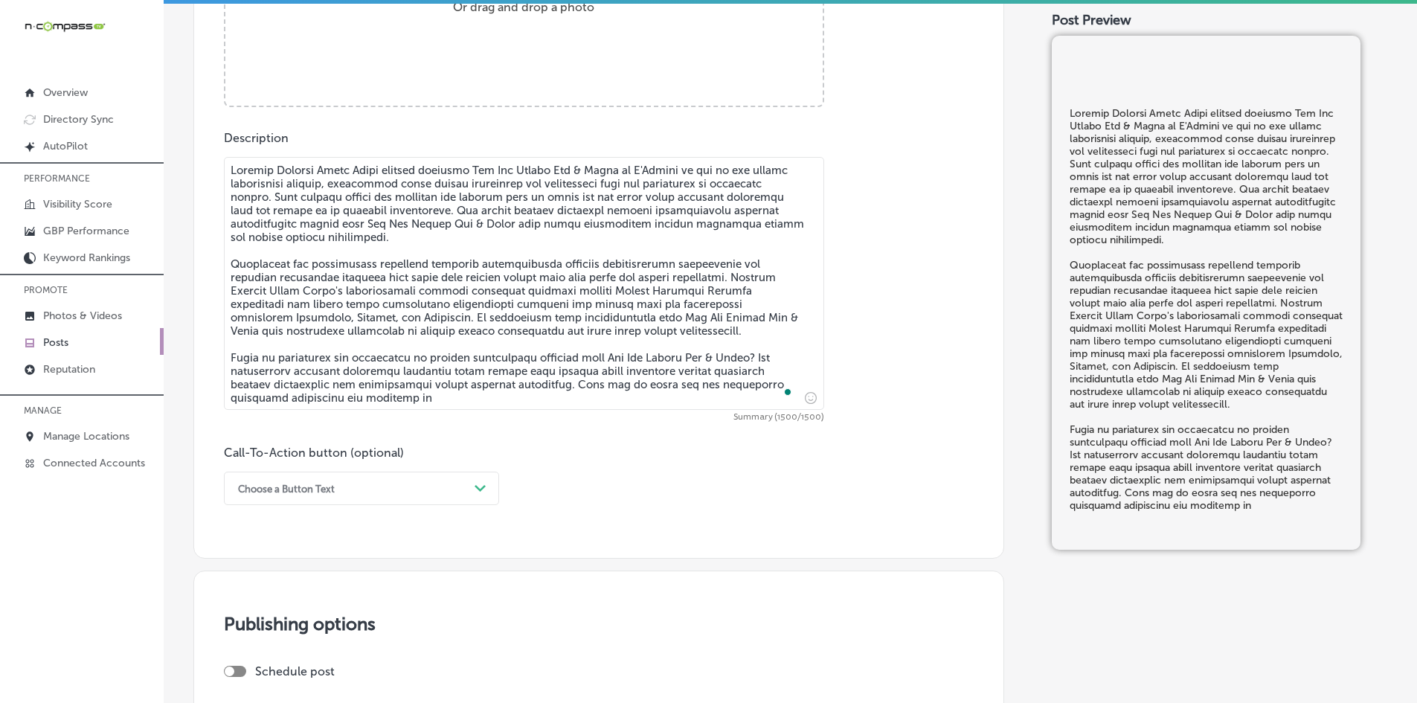
click at [421, 316] on textarea "To enrich screen reader interactions, please activate Accessibility in Grammarl…" at bounding box center [524, 283] width 600 height 253
click at [466, 326] on textarea "To enrich screen reader interactions, please activate Accessibility in Grammarl…" at bounding box center [524, 283] width 600 height 253
drag, startPoint x: 629, startPoint y: 386, endPoint x: 627, endPoint y: 398, distance: 12.1
click at [627, 398] on textarea "To enrich screen reader interactions, please activate Accessibility in Grammarl…" at bounding box center [524, 283] width 600 height 253
type textarea "Gateway Digital Media Group proudly features The Hut Sports Bar & Grill in [PER…"
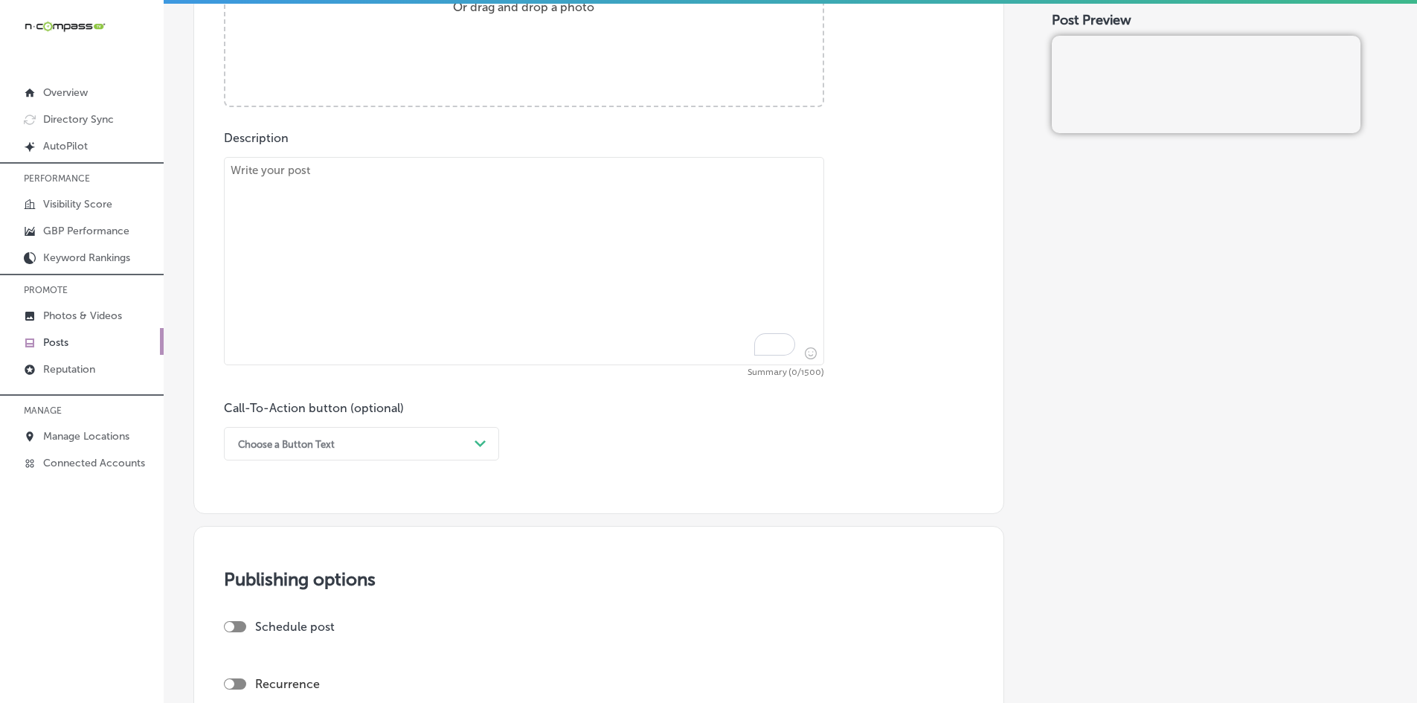
click at [511, 318] on textarea "To enrich screen reader interactions, please activate Accessibility in Grammarl…" at bounding box center [524, 261] width 600 height 208
paste textarea "Your website serves as the central hub of all digital marketing efforts, connec…"
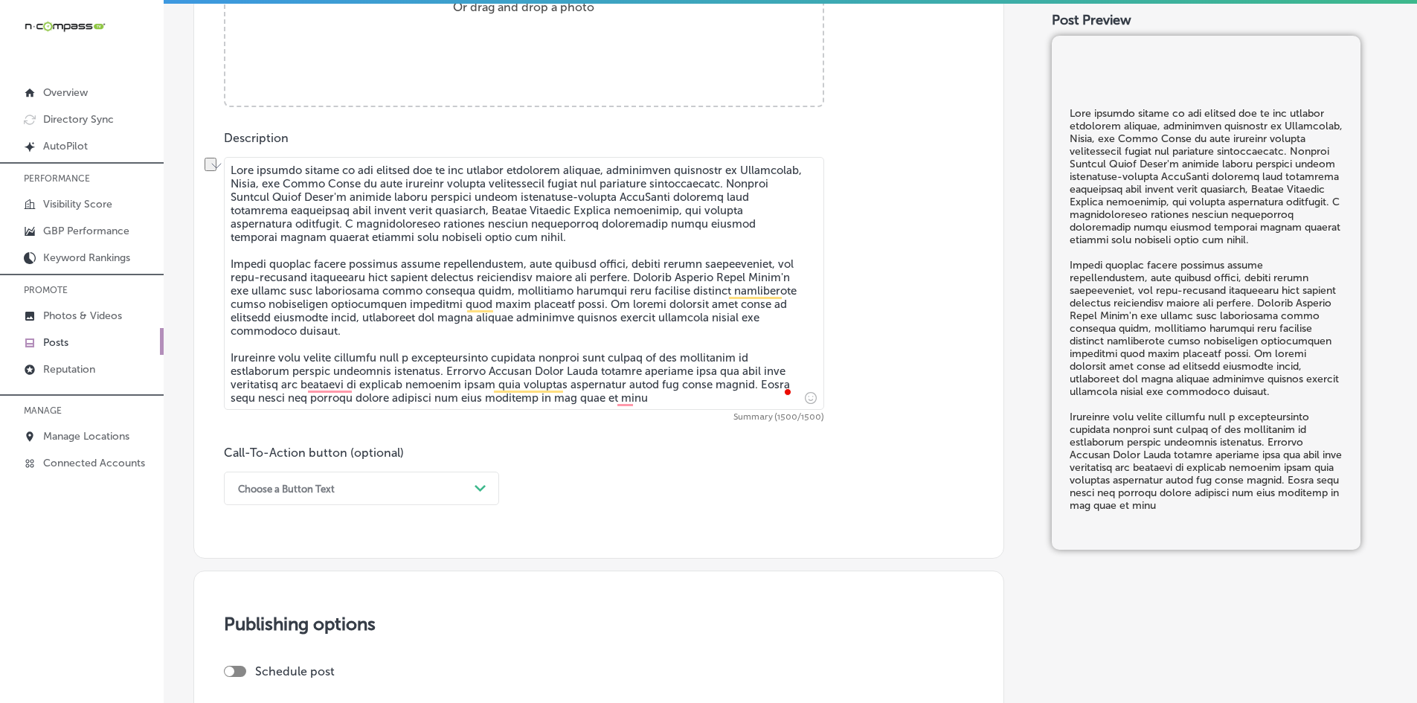
drag, startPoint x: 639, startPoint y: 400, endPoint x: 438, endPoint y: 396, distance: 200.9
click at [438, 396] on textarea "To enrich screen reader interactions, please activate Accessibility in Grammarl…" at bounding box center [524, 283] width 600 height 253
click at [320, 386] on textarea "To enrich screen reader interactions, please activate Accessibility in Grammarl…" at bounding box center [524, 283] width 600 height 253
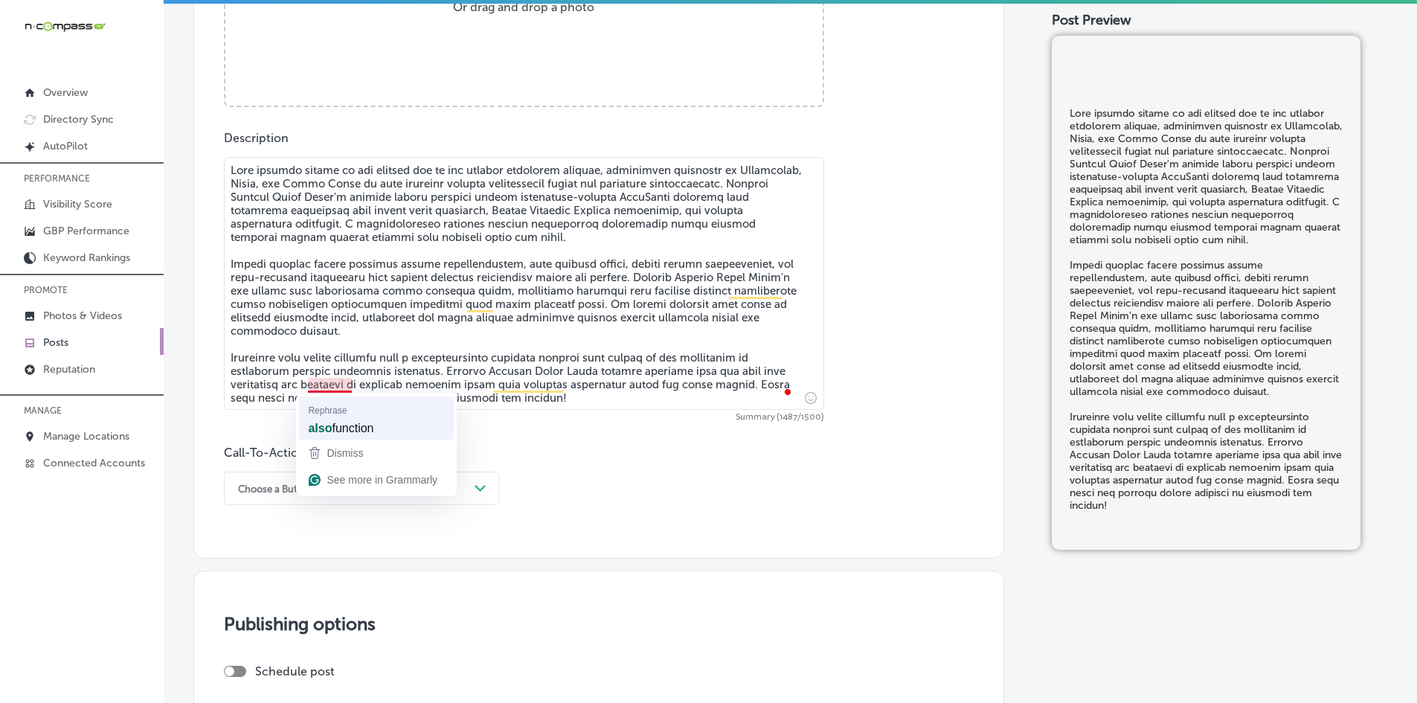
type textarea "Your website serves as the central hub of all digital marketing efforts, connec…"
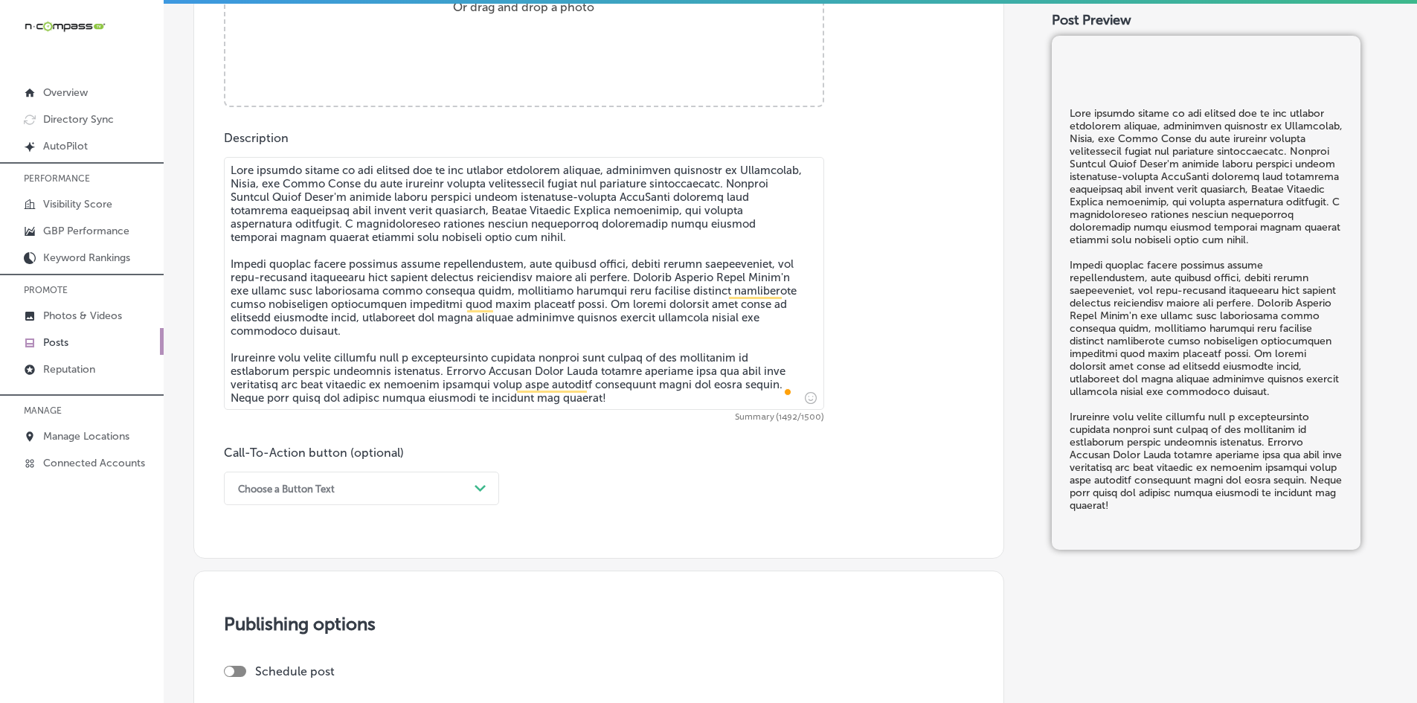
click at [356, 356] on textarea "To enrich screen reader interactions, please activate Accessibility in Grammarl…" at bounding box center [524, 283] width 600 height 253
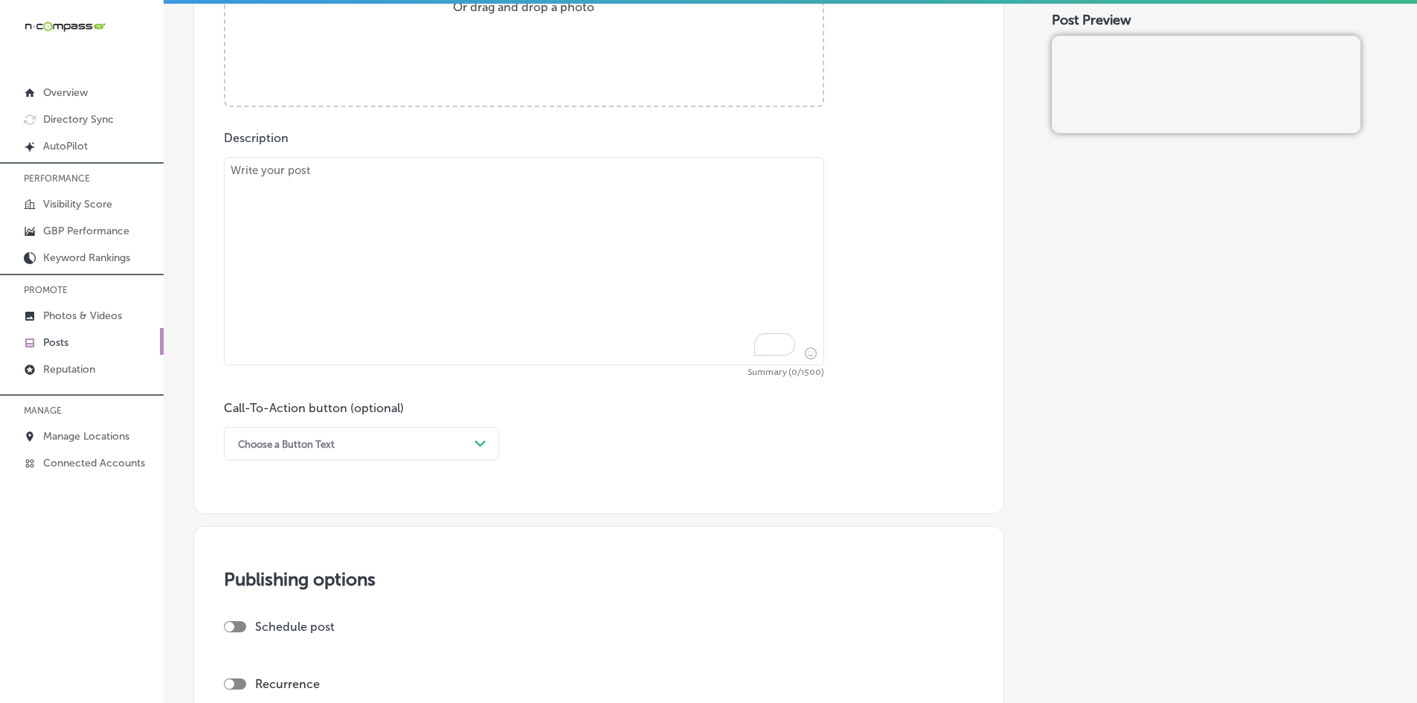
click at [393, 257] on textarea "To enrich screen reader interactions, please activate Accessibility in Grammarl…" at bounding box center [524, 261] width 600 height 208
paste textarea "Social media management from Gateway Digital Media Group liberates business own…"
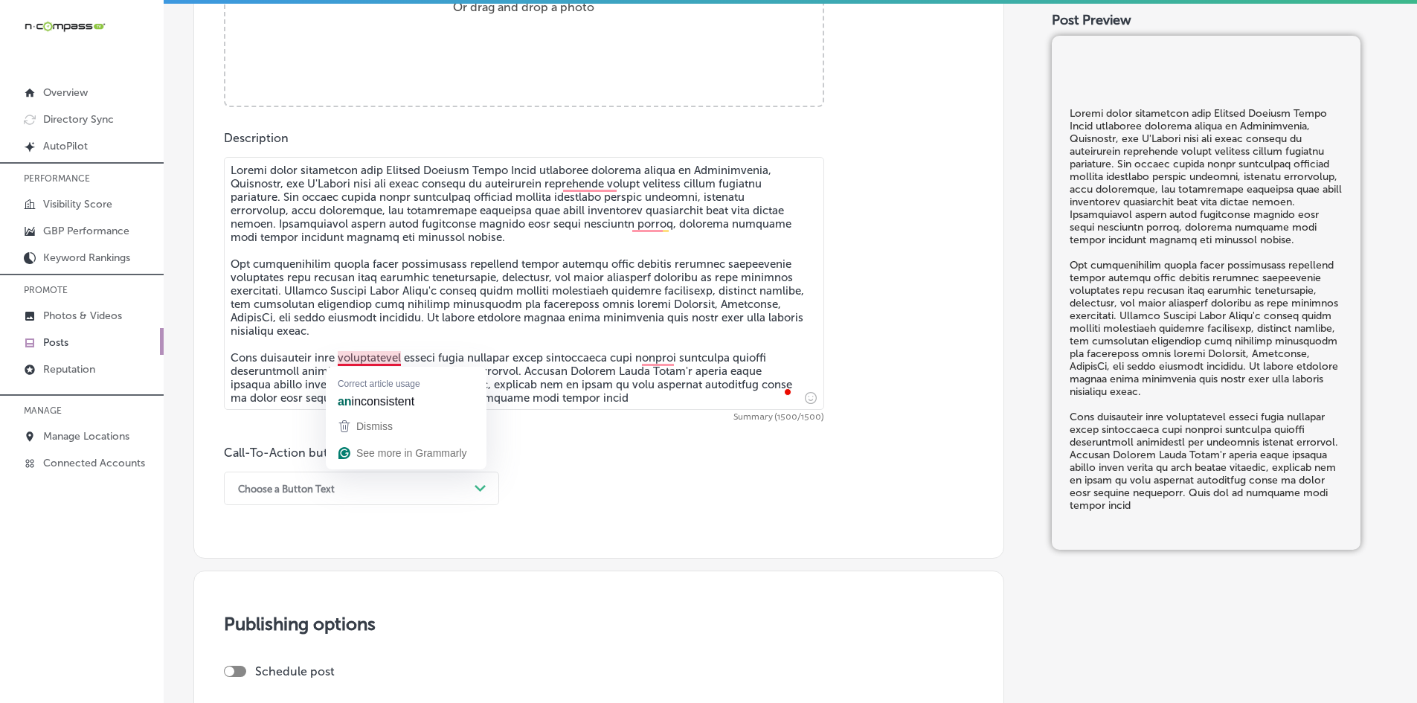
click at [393, 268] on textarea "To enrich screen reader interactions, please activate Accessibility in Grammarl…" at bounding box center [524, 283] width 600 height 253
click at [332, 199] on textarea "To enrich screen reader interactions, please activate Accessibility in Grammarl…" at bounding box center [524, 283] width 600 height 253
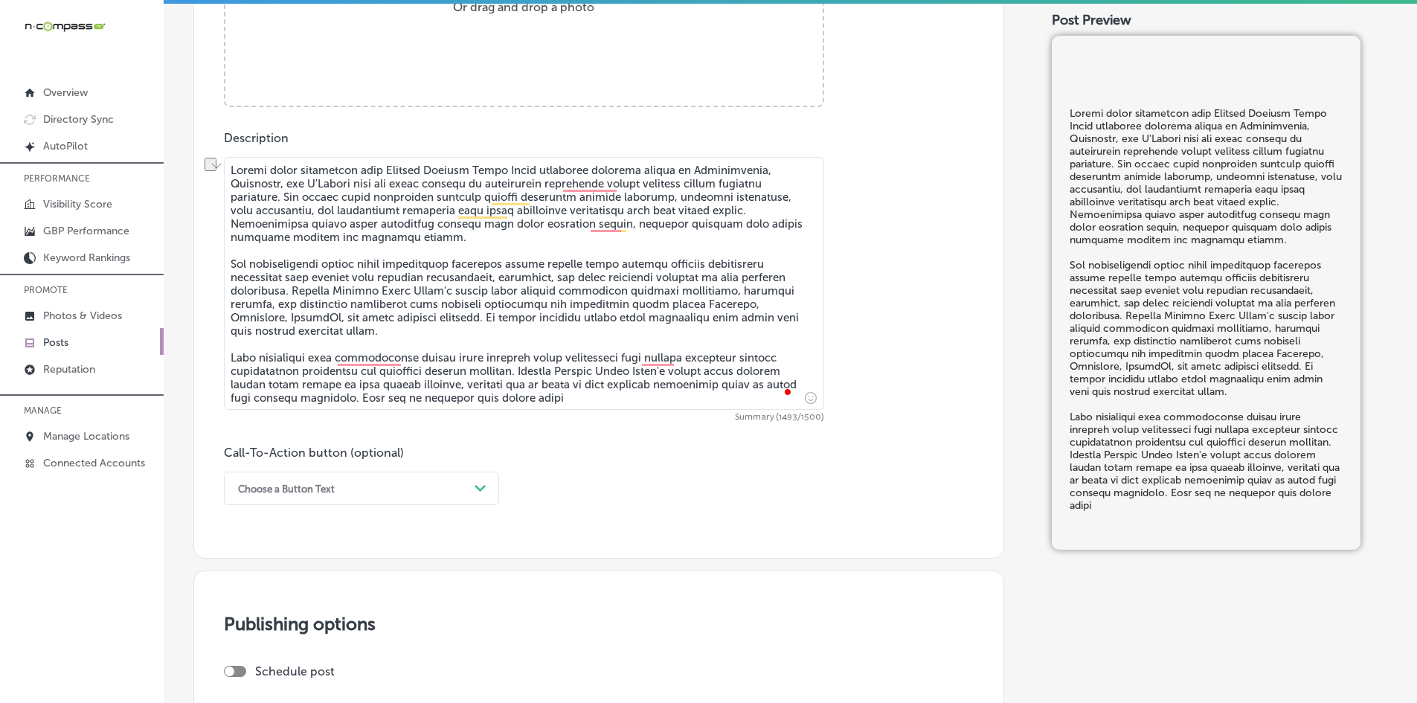
drag, startPoint x: 670, startPoint y: 196, endPoint x: 786, endPoint y: 195, distance: 116.1
click at [786, 195] on textarea "To enrich screen reader interactions, please activate Accessibility in Grammarl…" at bounding box center [524, 283] width 600 height 253
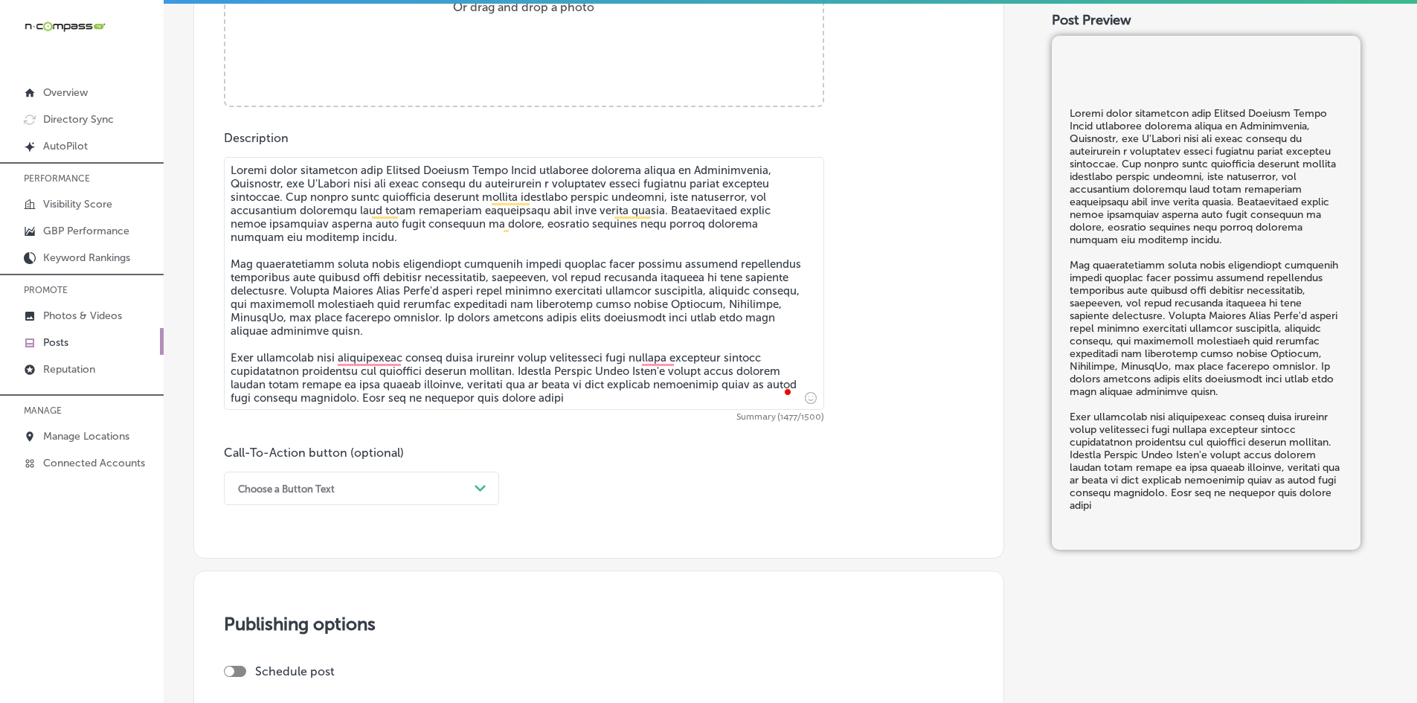
click at [438, 243] on textarea "To enrich screen reader interactions, please activate Accessibility in Grammarl…" at bounding box center [524, 283] width 600 height 253
drag, startPoint x: 594, startPoint y: 400, endPoint x: 456, endPoint y: 398, distance: 137.7
click at [456, 398] on textarea "To enrich screen reader interactions, please activate Accessibility in Grammarl…" at bounding box center [524, 283] width 600 height 253
click at [597, 398] on textarea "To enrich screen reader interactions, please activate Accessibility in Grammarl…" at bounding box center [524, 283] width 600 height 253
click at [644, 372] on textarea "To enrich screen reader interactions, please activate Accessibility in Grammarl…" at bounding box center [524, 283] width 600 height 253
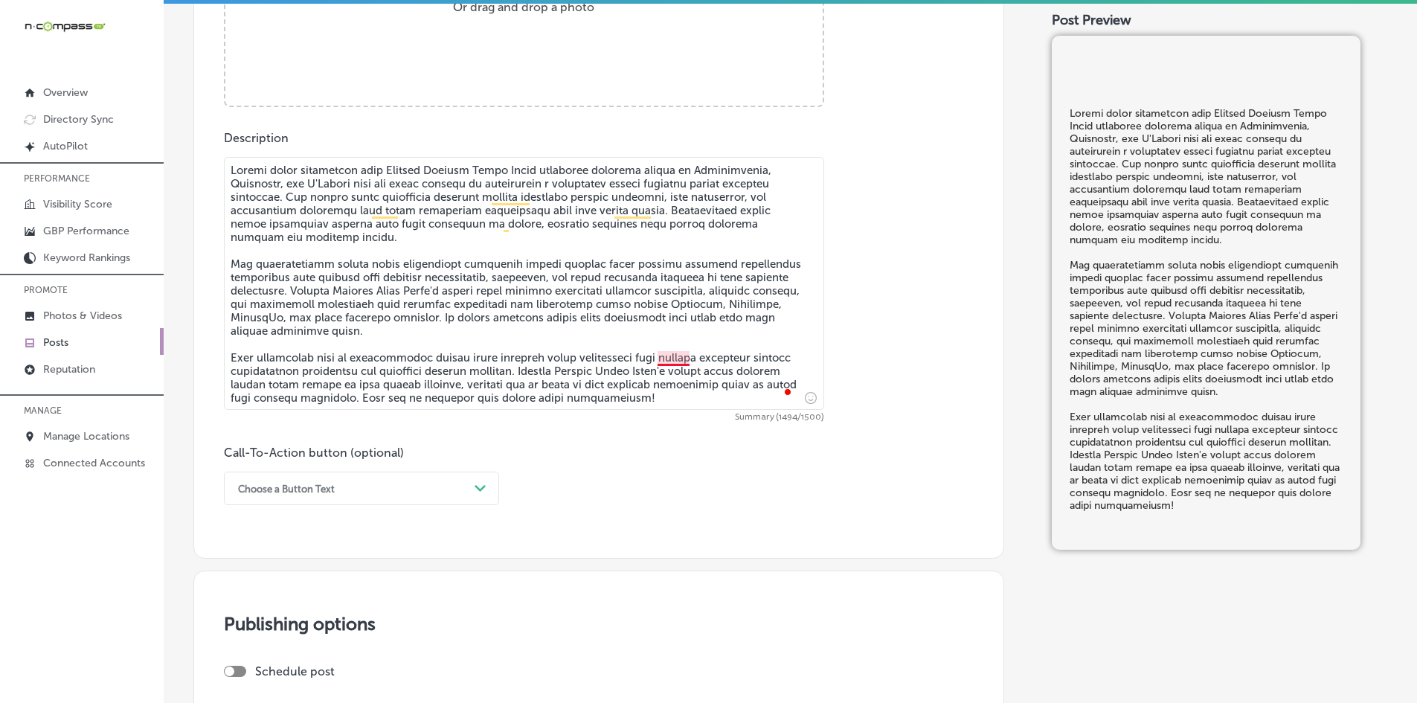
click at [670, 363] on textarea "To enrich screen reader interactions, please activate Accessibility in Grammarl…" at bounding box center [524, 283] width 600 height 253
type textarea "Social media management from Gateway Digital Media Group liberates business own…"
click at [599, 361] on textarea "To enrich screen reader interactions, please activate Accessibility in Grammarl…" at bounding box center [524, 283] width 600 height 253
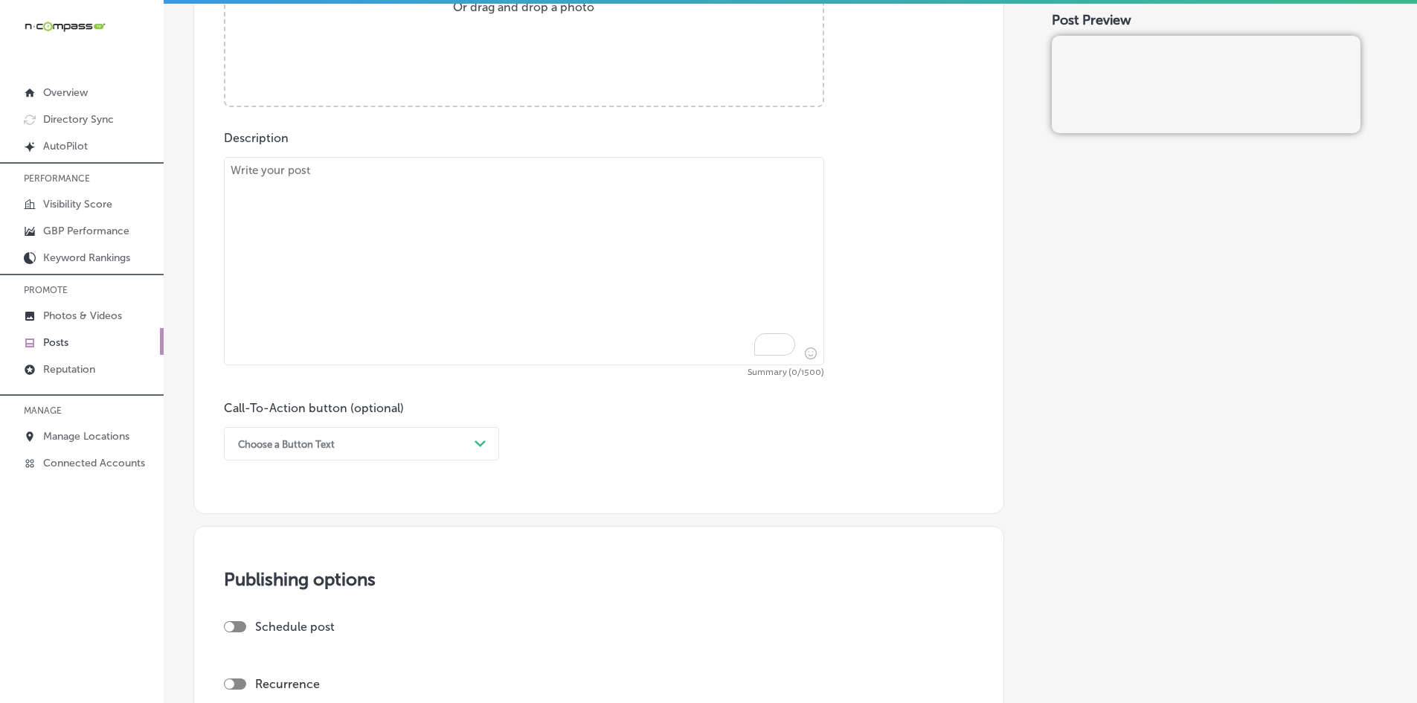
click at [440, 200] on textarea "To enrich screen reader interactions, please activate Accessibility in Grammarl…" at bounding box center [524, 261] width 600 height 208
paste textarea "Connected TV and [PERSON_NAME] advertising from Gateway Digital Media Group pla…"
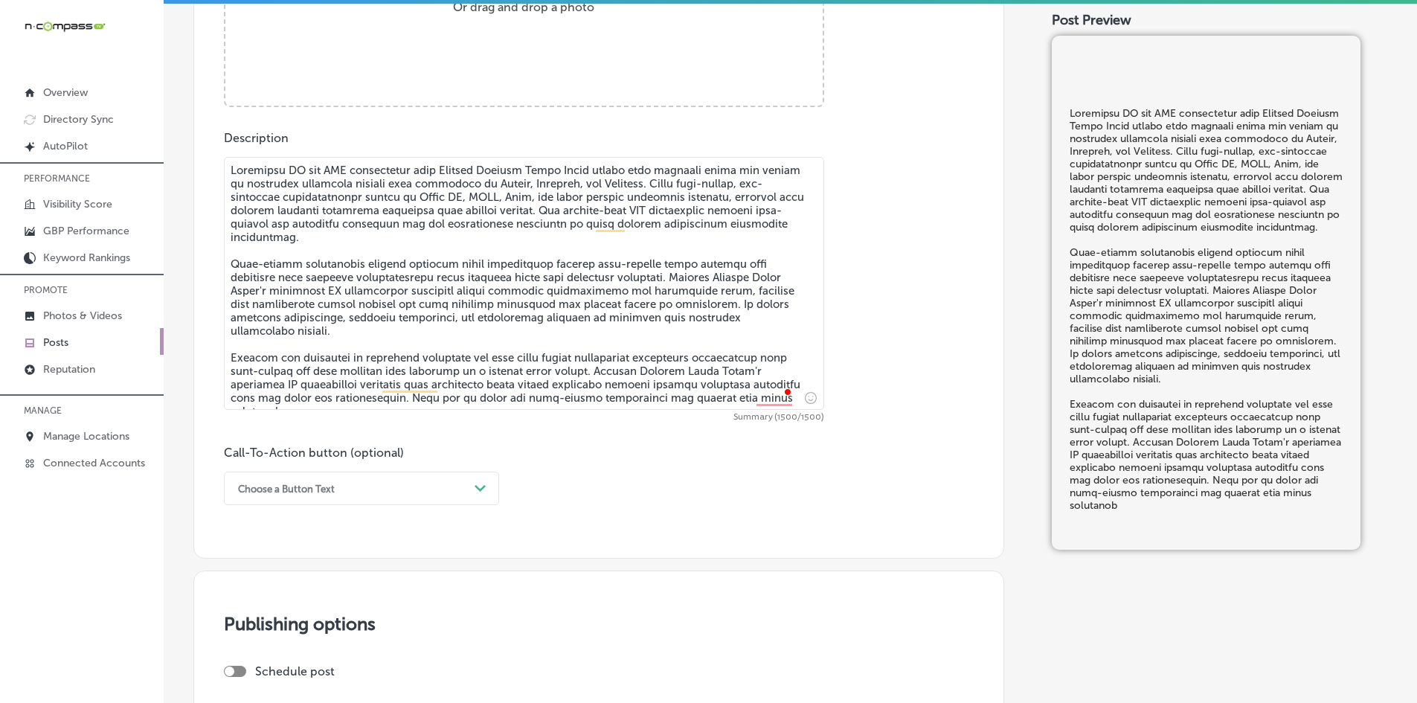
click at [484, 400] on textarea "To enrich screen reader interactions, please activate Accessibility in Grammarl…" at bounding box center [524, 283] width 600 height 253
drag, startPoint x: 631, startPoint y: 397, endPoint x: 810, endPoint y: 392, distance: 179.4
click at [810, 392] on div "Summary (1500/1500)" at bounding box center [524, 289] width 600 height 265
click at [493, 394] on textarea "To enrich screen reader interactions, please activate Accessibility in Grammarl…" at bounding box center [524, 283] width 600 height 253
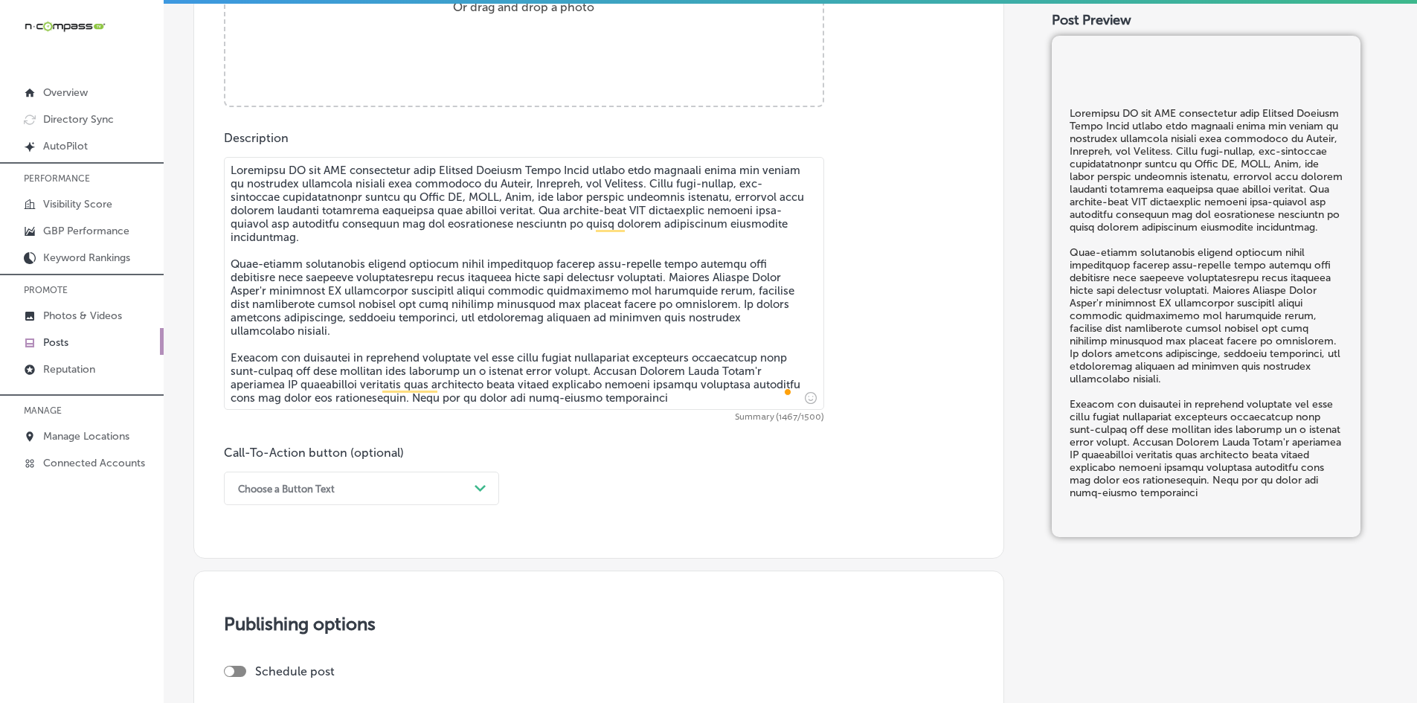
click at [493, 394] on textarea "To enrich screen reader interactions, please activate Accessibility in Grammarl…" at bounding box center [524, 283] width 600 height 253
click at [694, 399] on textarea "To enrich screen reader interactions, please activate Accessibility in Grammarl…" at bounding box center [524, 283] width 600 height 253
type textarea "Connected TV and [PERSON_NAME] advertising from Gateway Digital Media Group pla…"
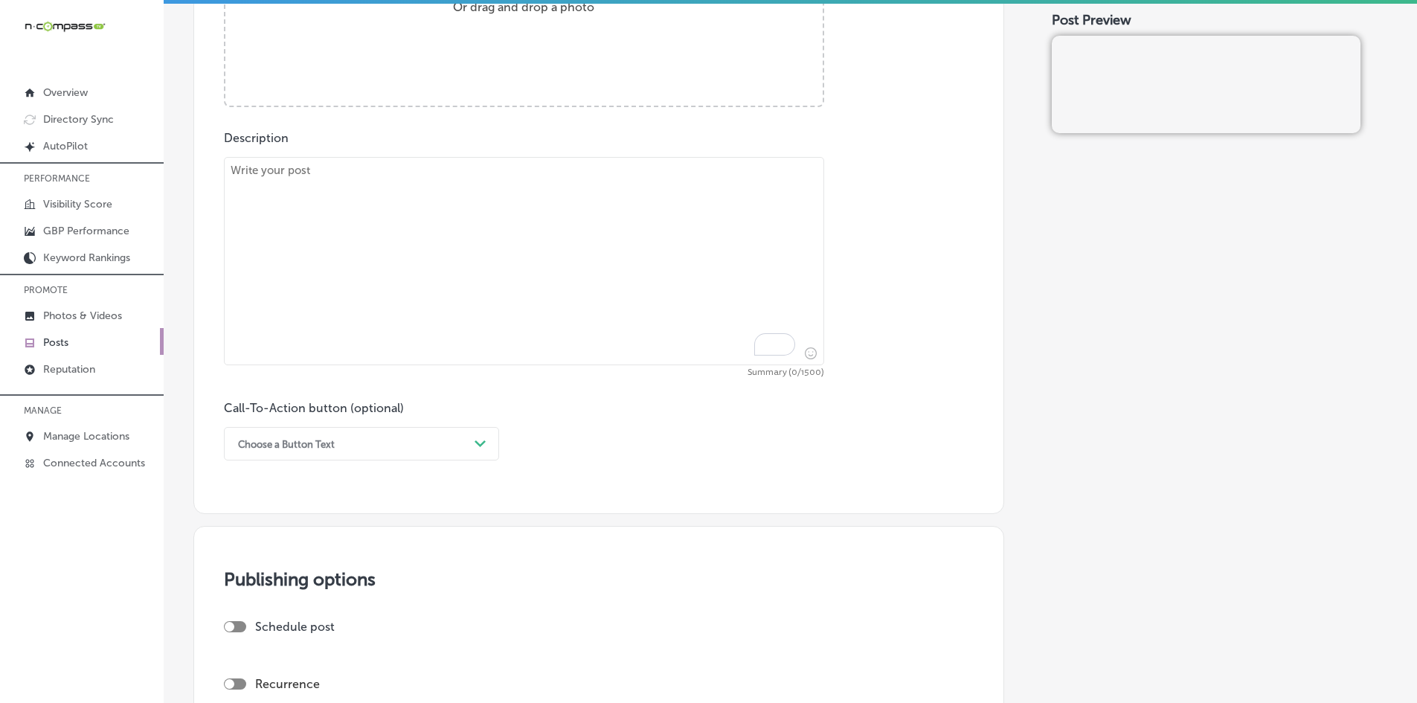
click at [501, 258] on textarea "To enrich screen reader interactions, please activate Accessibility in Grammarl…" at bounding box center [524, 261] width 600 height 208
paste textarea "Social media management from Gateway Digital Media Group liberates business own…"
type textarea "Social media management from Gateway Digital Media Group liberates business own…"
click at [487, 190] on textarea "To enrich screen reader interactions, please activate Accessibility in Grammarl…" at bounding box center [524, 261] width 600 height 208
paste textarea "Geofencing advertising services from Gateway Digital Media Group deliver target…"
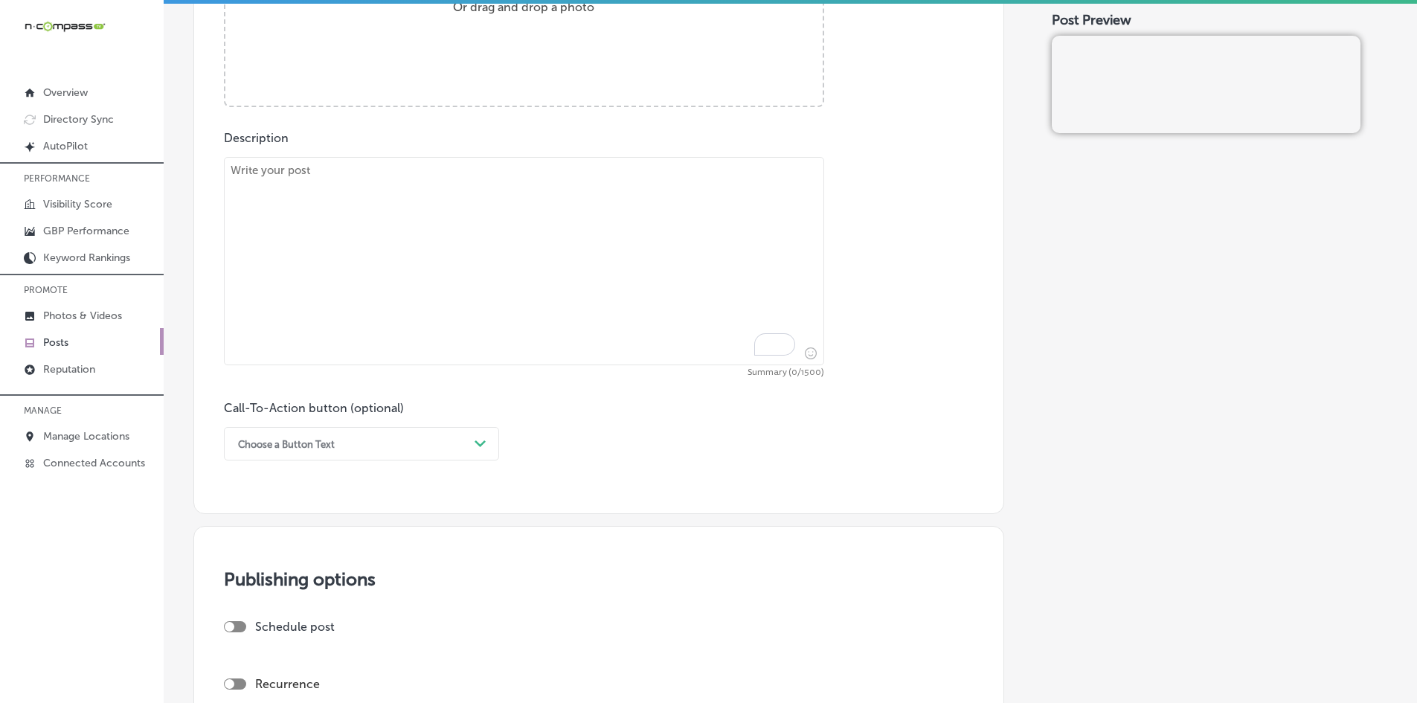
type textarea "Geofencing advertising services from Gateway Digital Media Group deliver target…"
click at [478, 282] on textarea "To enrich screen reader interactions, please activate Accessibility in Grammarl…" at bounding box center [524, 261] width 600 height 208
paste textarea "Gateway Digital Media Group's indoor digital billboard network strategically po…"
type textarea "Gateway Digital Media Group's indoor digital billboard network strategically po…"
click at [386, 205] on textarea "To enrich screen reader interactions, please activate Accessibility in Grammarl…" at bounding box center [524, 261] width 600 height 208
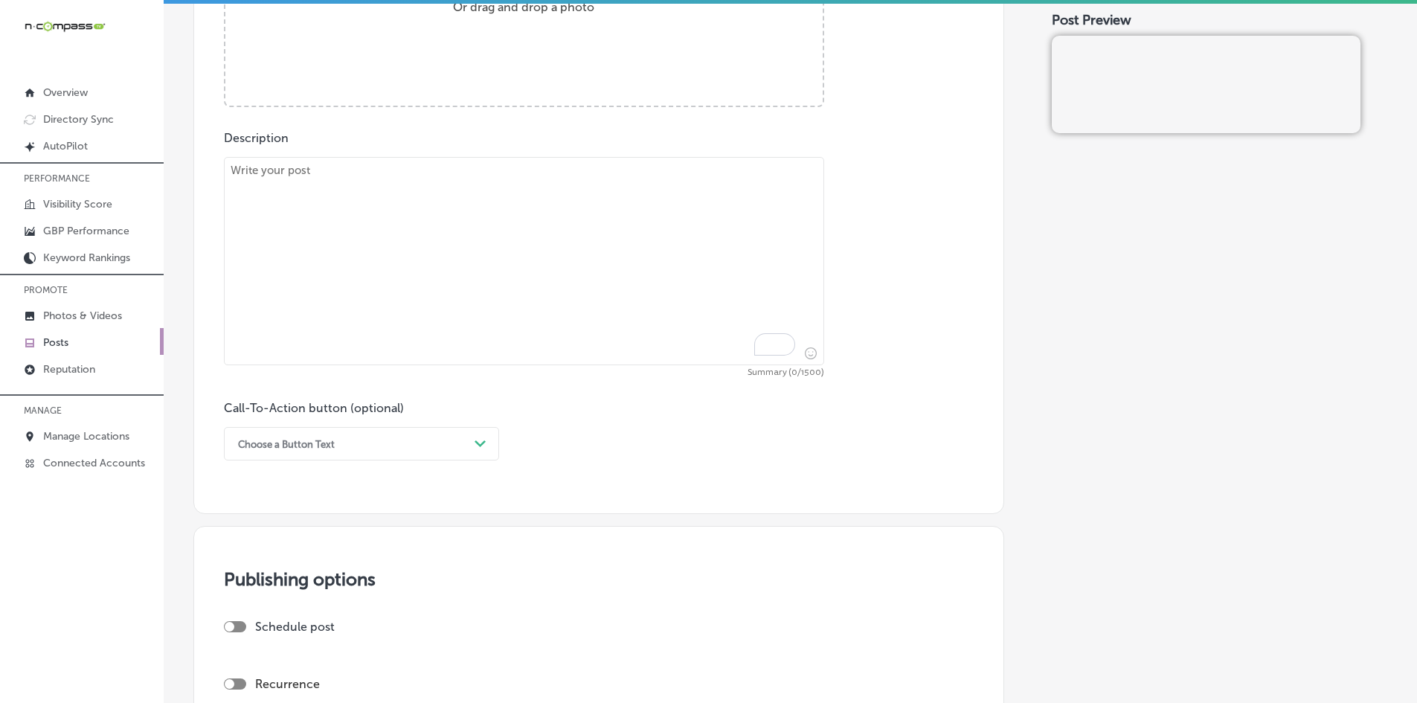
paste textarea "YouTube advertising through Gateway Digital Media Group connects businesses in …"
type textarea "YouTube advertising through Gateway Digital Media Group connects businesses in …"
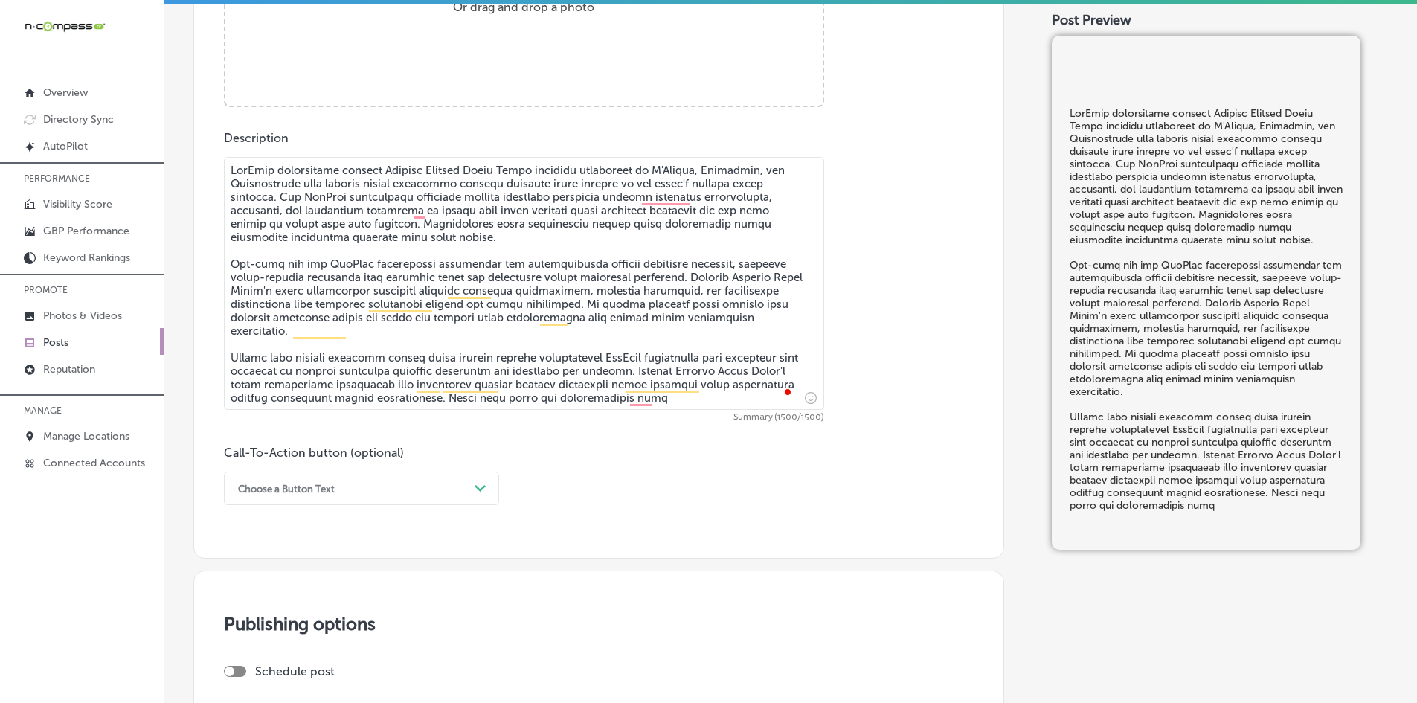
drag, startPoint x: 373, startPoint y: 249, endPoint x: 379, endPoint y: 258, distance: 10.3
click at [372, 251] on textarea "To enrich screen reader interactions, please activate Accessibility in Grammarl…" at bounding box center [524, 283] width 600 height 253
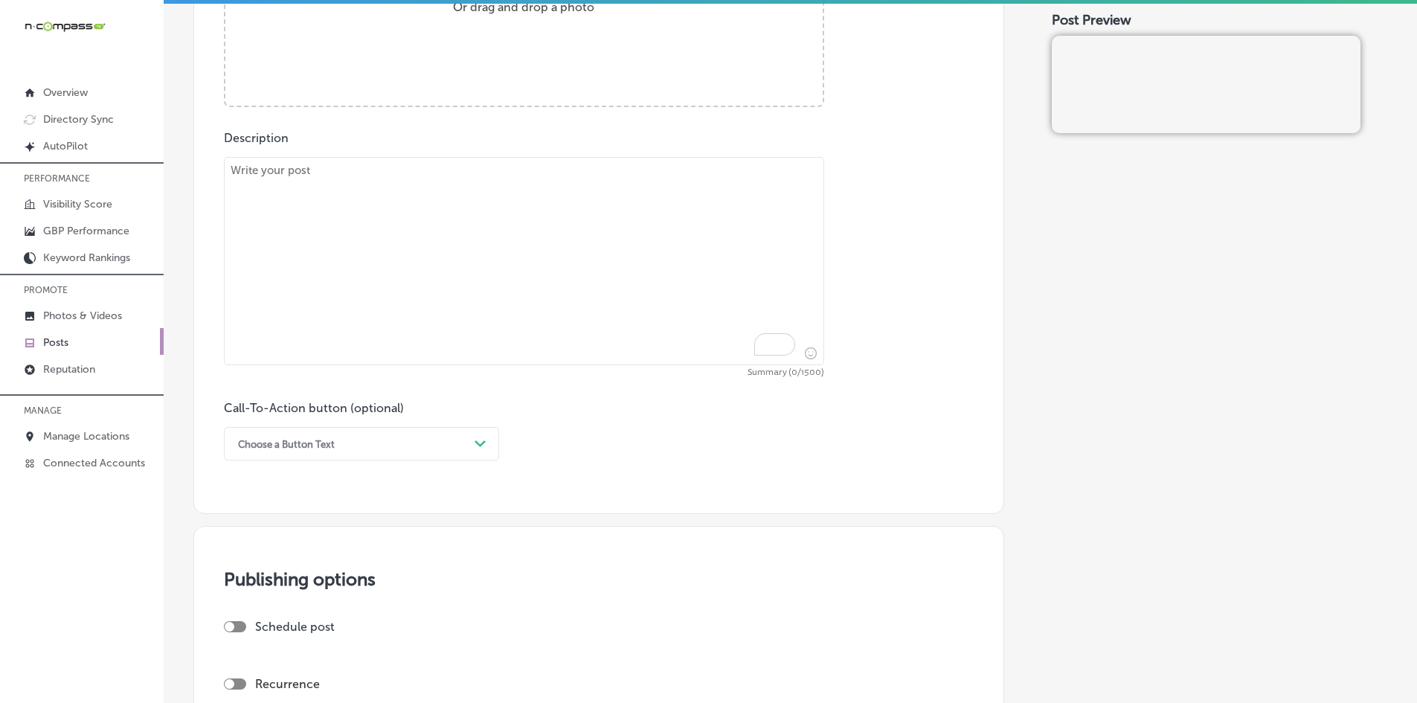
click at [455, 350] on textarea "To enrich screen reader interactions, please activate Accessibility in Grammarl…" at bounding box center [524, 261] width 600 height 208
paste textarea "YouTube advertising through Gateway Digital Media Group connects businesses in …"
type textarea "YouTube advertising through Gateway Digital Media Group connects businesses in …"
